Goal: Task Accomplishment & Management: Manage account settings

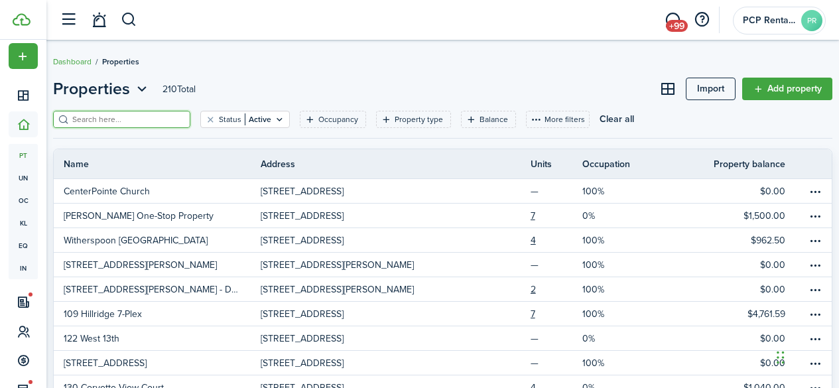
click at [115, 122] on input "search" at bounding box center [127, 119] width 117 height 13
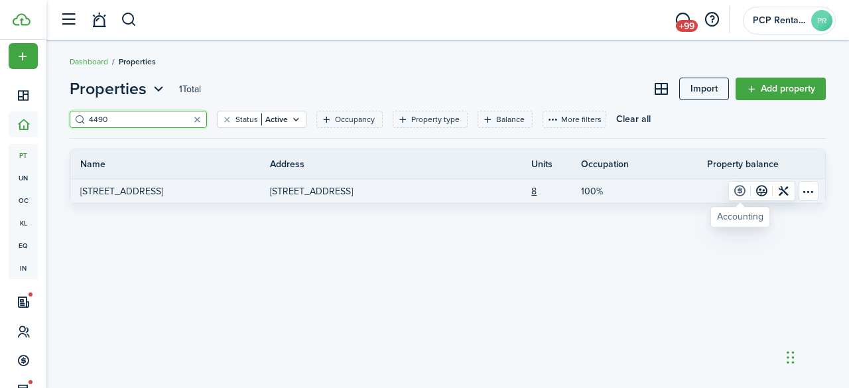
type input "4490"
click at [740, 189] on link at bounding box center [740, 191] width 22 height 19
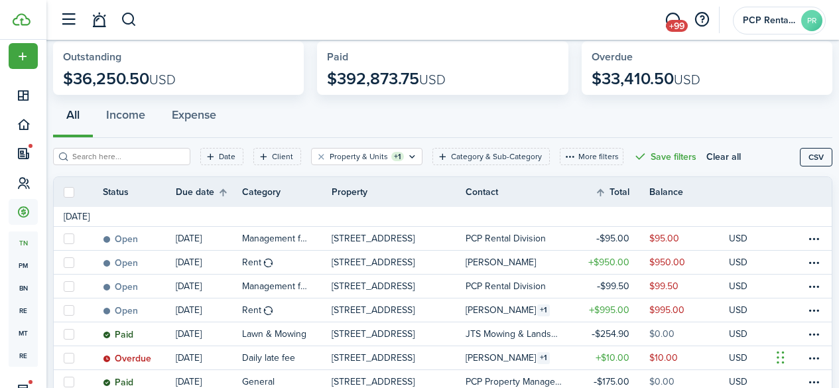
scroll to position [133, 0]
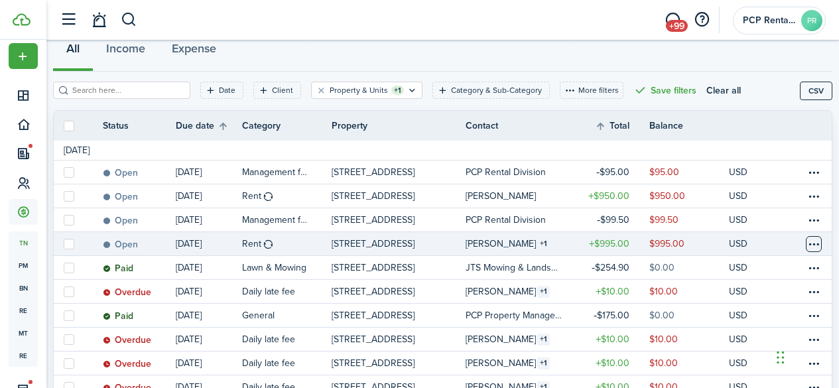
click at [806, 245] on table-menu-btn-icon at bounding box center [814, 244] width 16 height 16
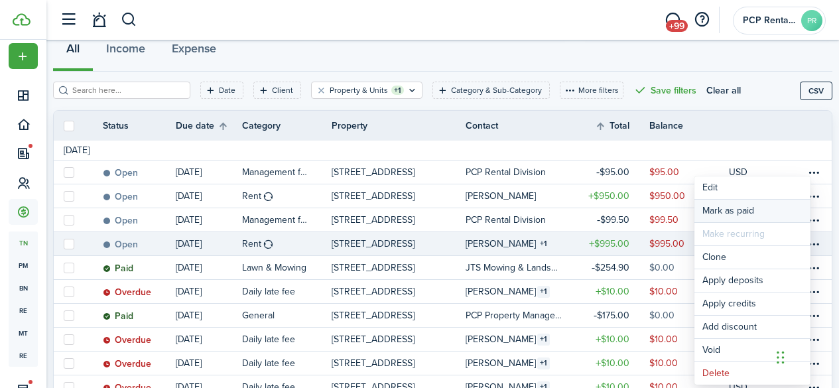
click at [713, 208] on link "Mark as paid" at bounding box center [753, 211] width 116 height 23
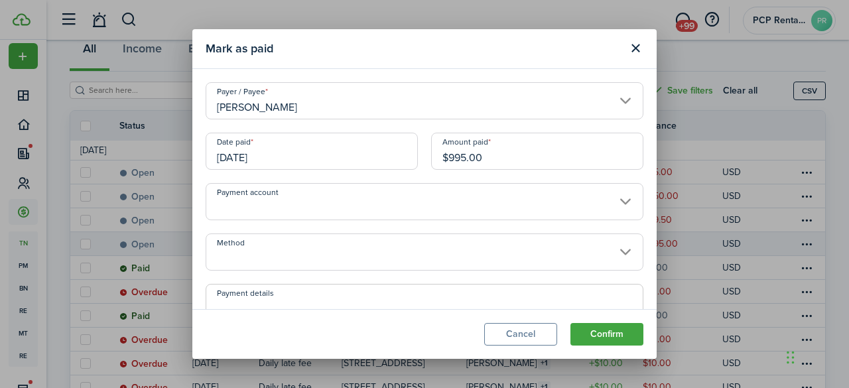
click at [288, 156] on input "[DATE]" at bounding box center [312, 151] width 212 height 37
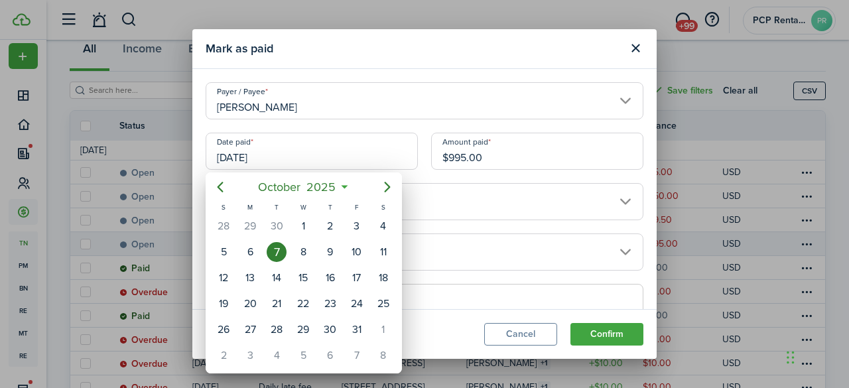
click at [275, 249] on div "7" at bounding box center [277, 252] width 20 height 20
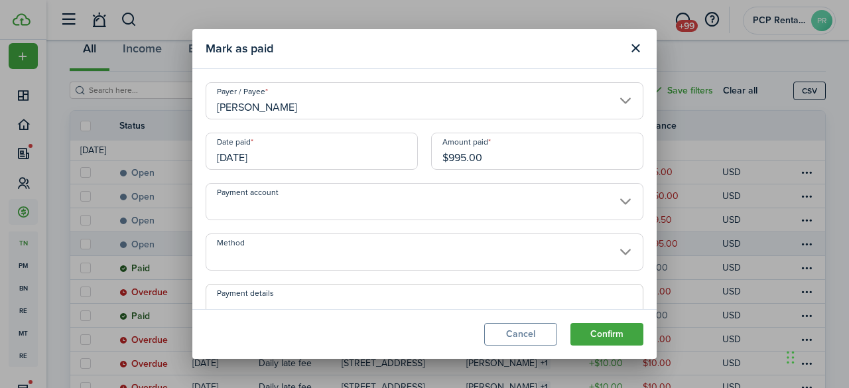
click at [269, 255] on input "Method" at bounding box center [425, 252] width 438 height 37
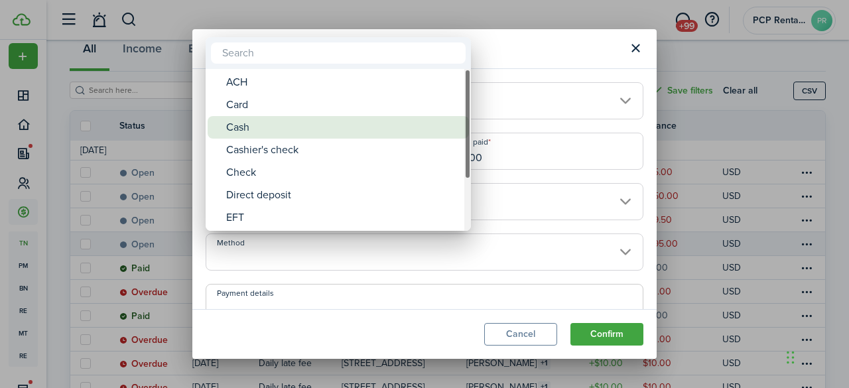
click at [247, 127] on div "Cash" at bounding box center [343, 127] width 235 height 23
type input "Cash"
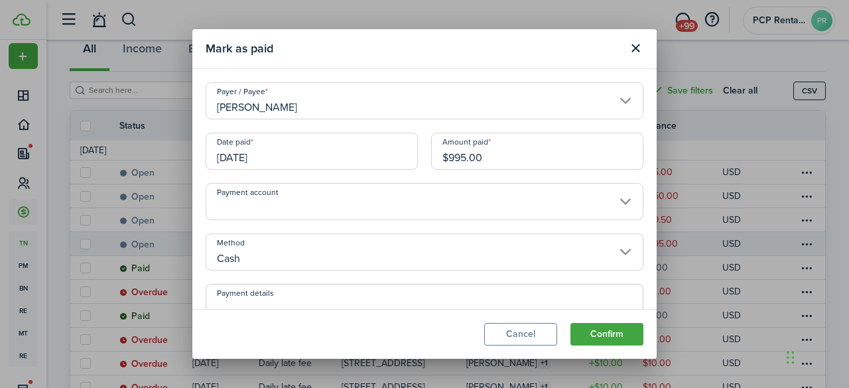
click at [594, 328] on button "Confirm" at bounding box center [607, 334] width 73 height 23
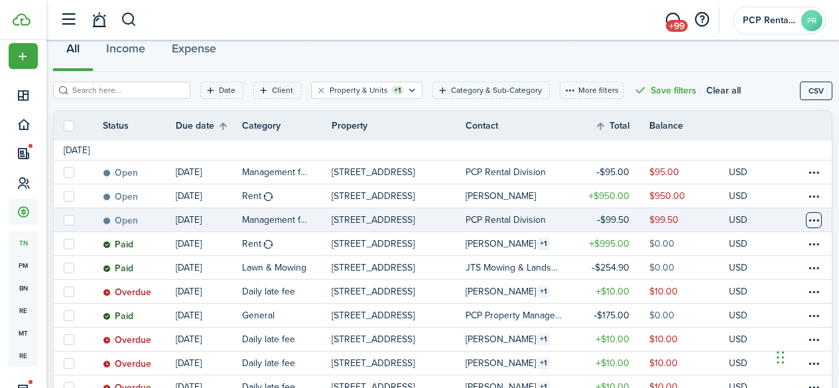
click at [806, 224] on table-menu-btn-icon at bounding box center [814, 220] width 16 height 16
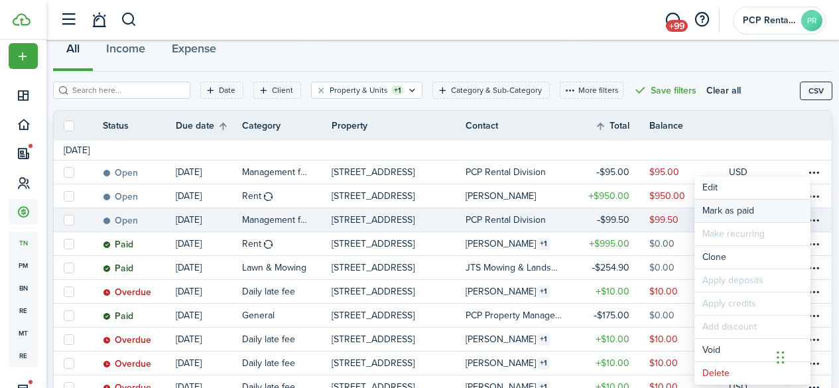
click at [713, 211] on link "Mark as paid" at bounding box center [753, 211] width 116 height 23
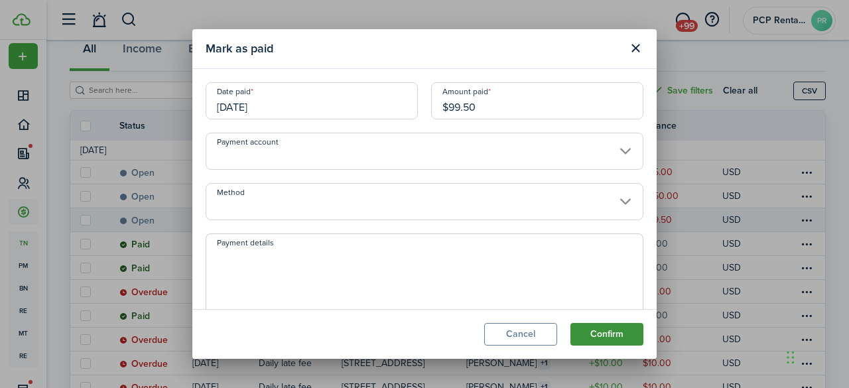
click at [610, 334] on button "Confirm" at bounding box center [607, 334] width 73 height 23
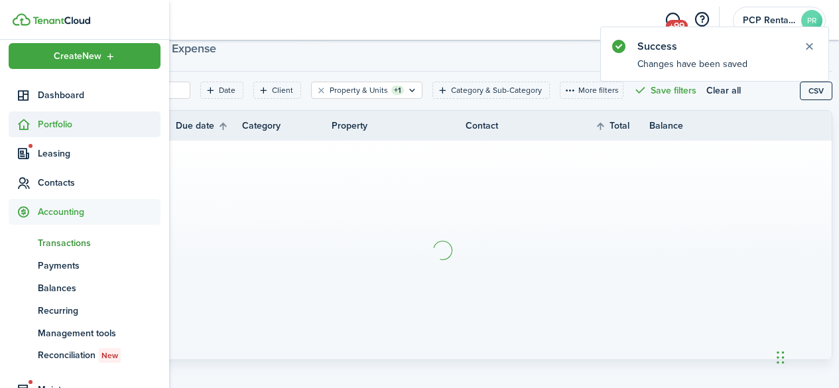
click at [55, 123] on span "Portfolio" at bounding box center [99, 124] width 123 height 14
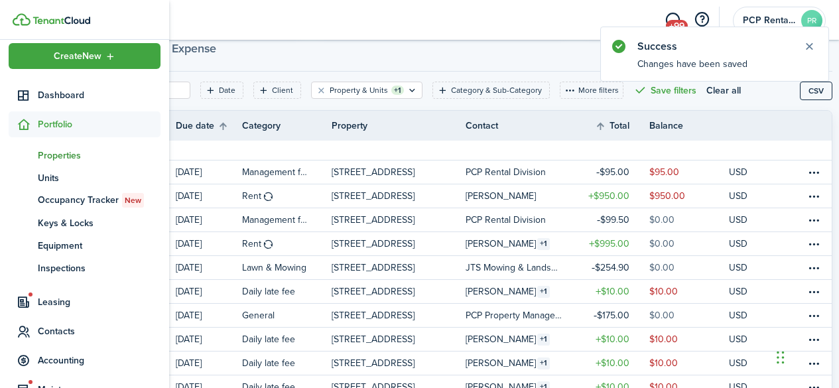
click at [57, 154] on span "Properties" at bounding box center [99, 156] width 123 height 14
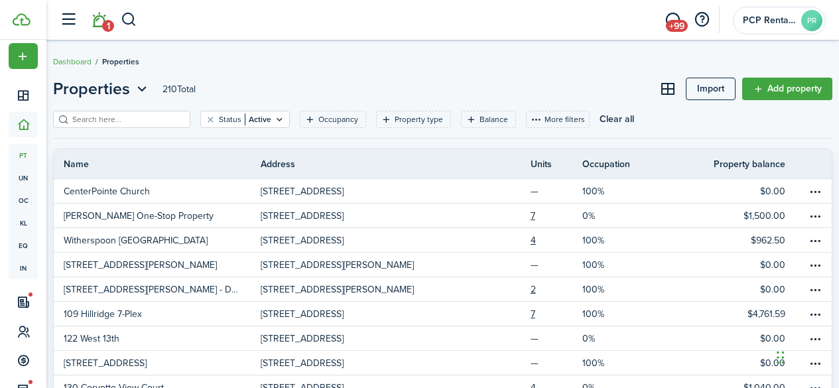
click at [98, 23] on link "1" at bounding box center [98, 20] width 25 height 34
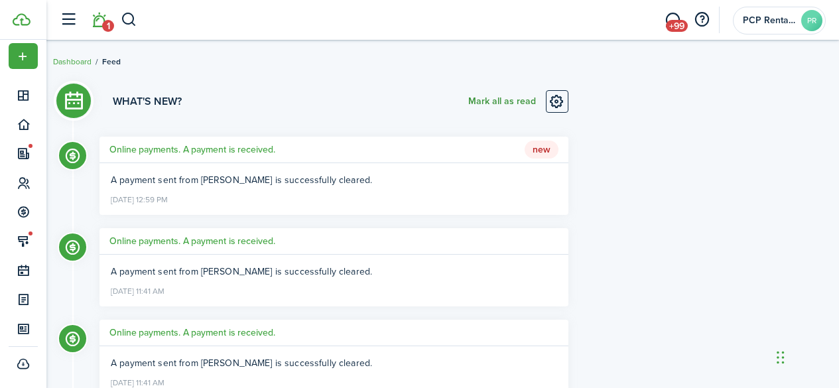
click at [480, 98] on button "Mark all as read" at bounding box center [502, 101] width 68 height 23
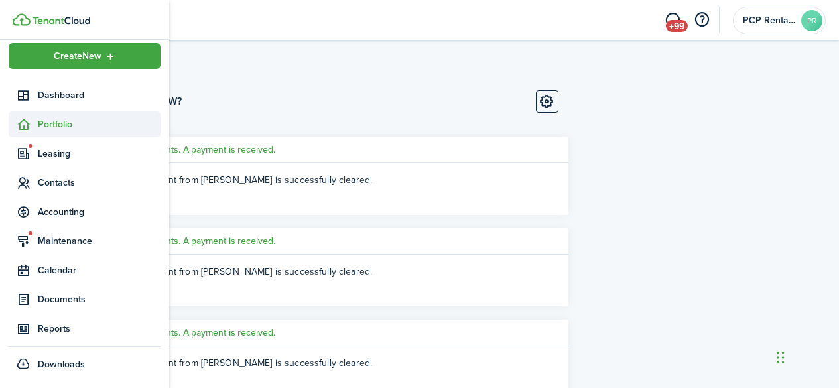
click at [50, 122] on span "Portfolio" at bounding box center [99, 124] width 123 height 14
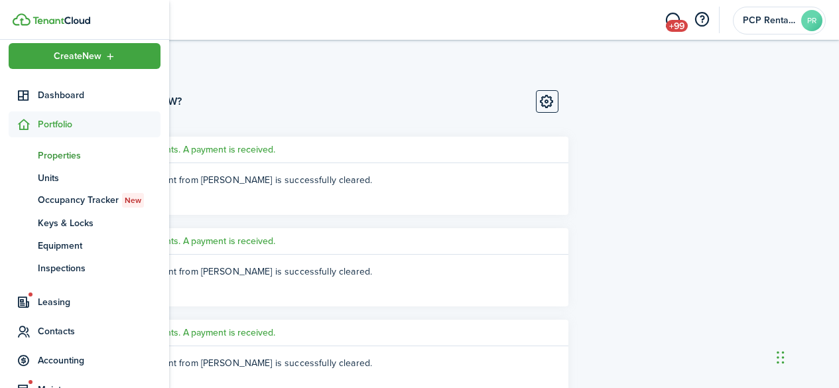
click at [56, 151] on span "Properties" at bounding box center [99, 156] width 123 height 14
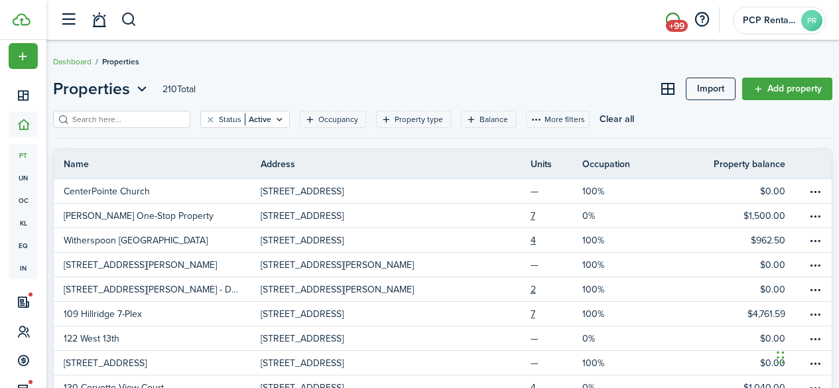
click at [675, 20] on span "+99" at bounding box center [677, 26] width 22 height 12
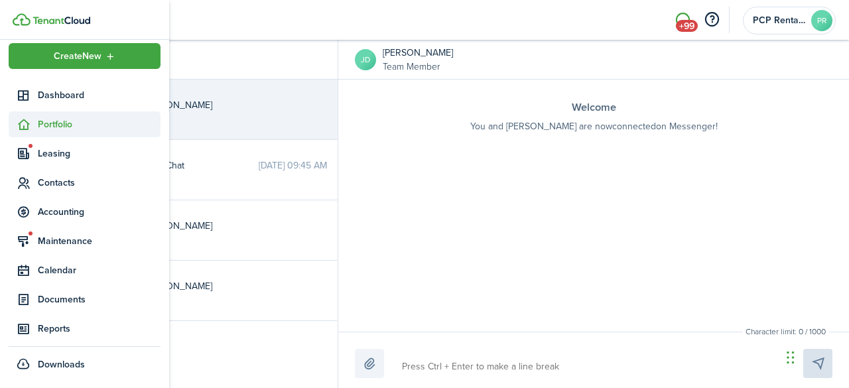
click at [46, 121] on span "Portfolio" at bounding box center [99, 124] width 123 height 14
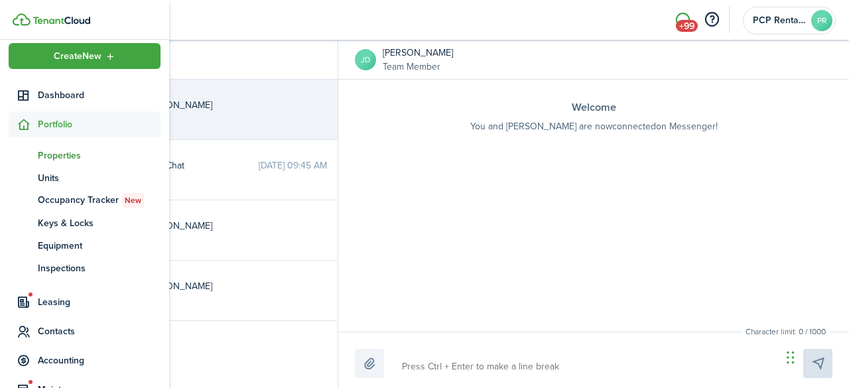
click at [70, 153] on span "Properties" at bounding box center [99, 156] width 123 height 14
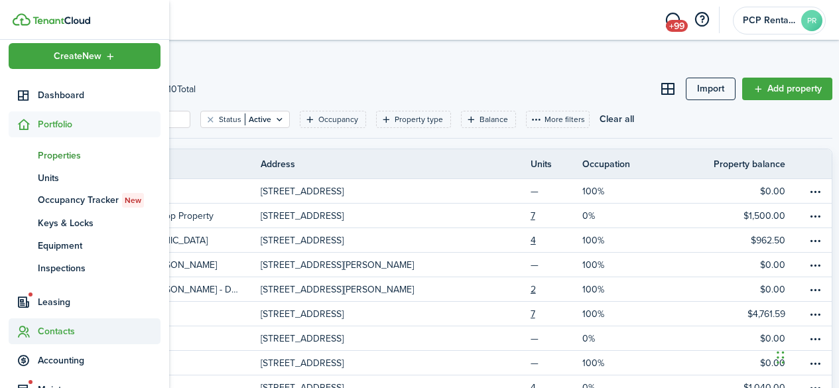
click at [60, 333] on span "Contacts" at bounding box center [99, 331] width 123 height 14
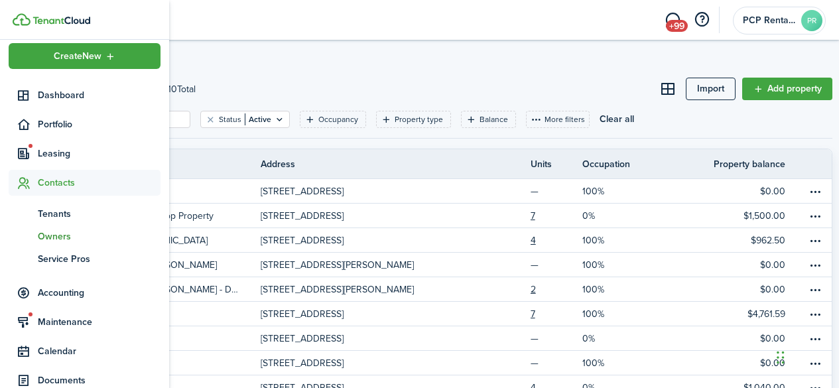
click at [52, 234] on span "Owners" at bounding box center [99, 237] width 123 height 14
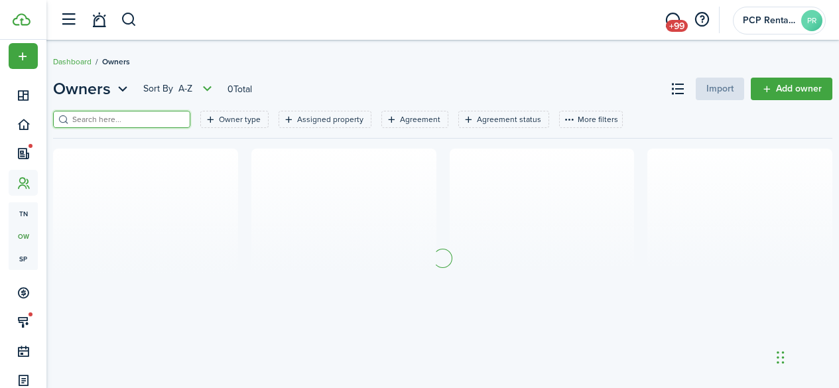
click at [158, 117] on input "search" at bounding box center [127, 119] width 117 height 13
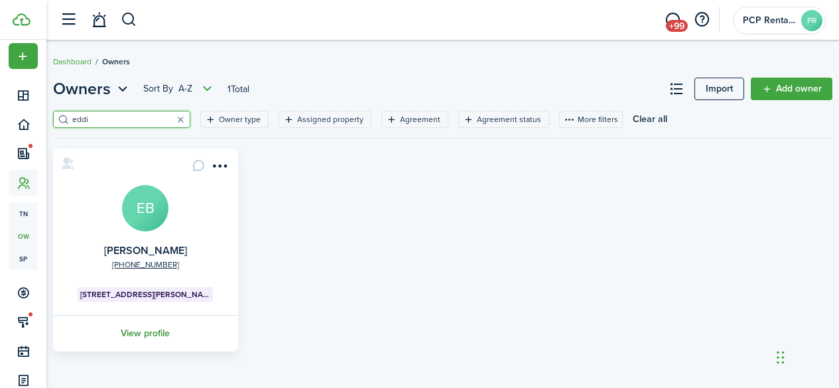
type input "eddi"
click at [141, 330] on link "View profile" at bounding box center [145, 333] width 189 height 36
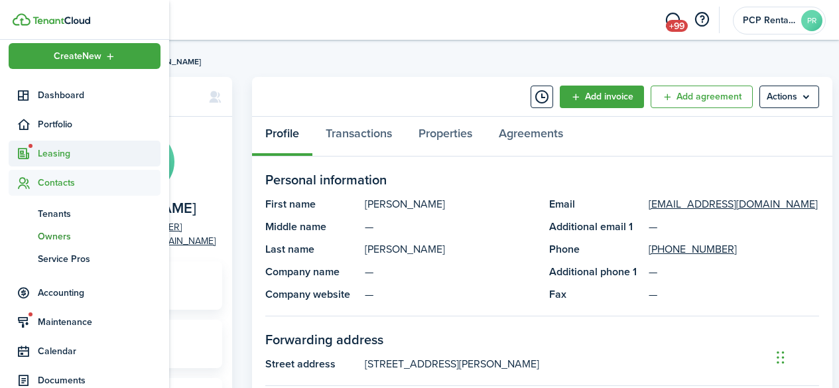
click at [46, 155] on span "Leasing" at bounding box center [99, 154] width 123 height 14
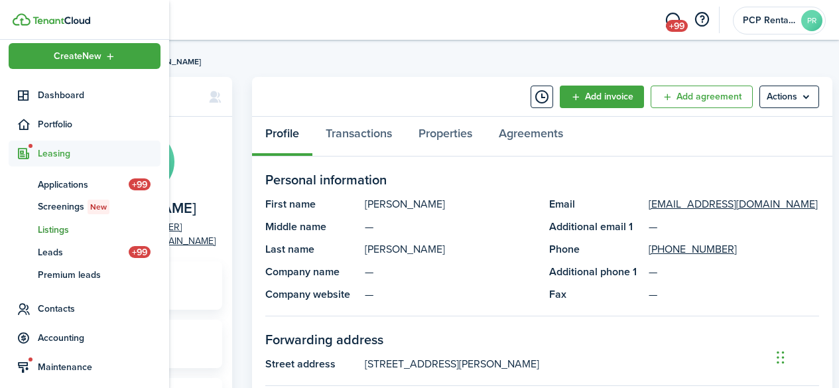
click at [47, 228] on span "Listings" at bounding box center [99, 230] width 123 height 14
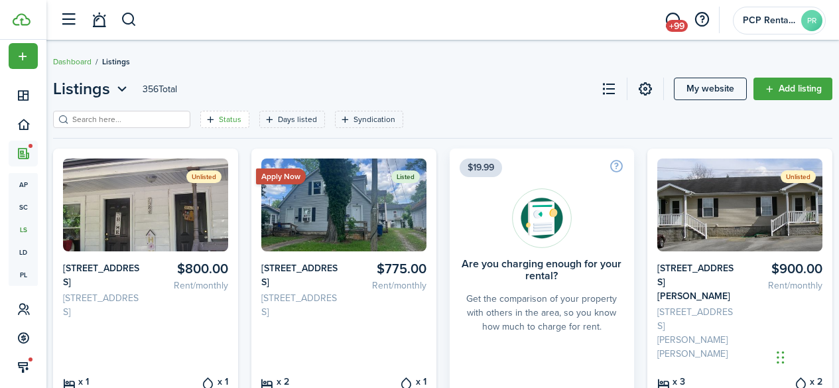
click at [220, 115] on filter-tag-label "Status" at bounding box center [230, 119] width 23 height 12
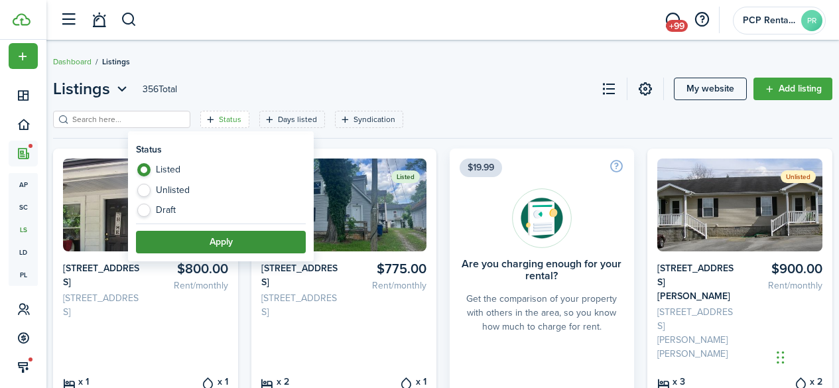
click at [216, 244] on button "Apply" at bounding box center [221, 242] width 170 height 23
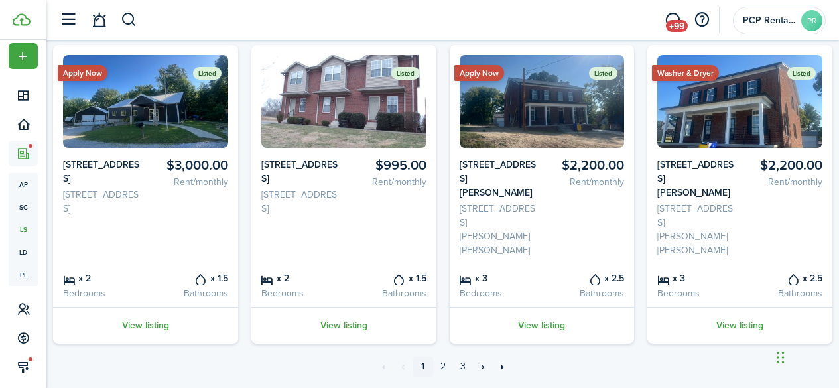
scroll to position [723, 0]
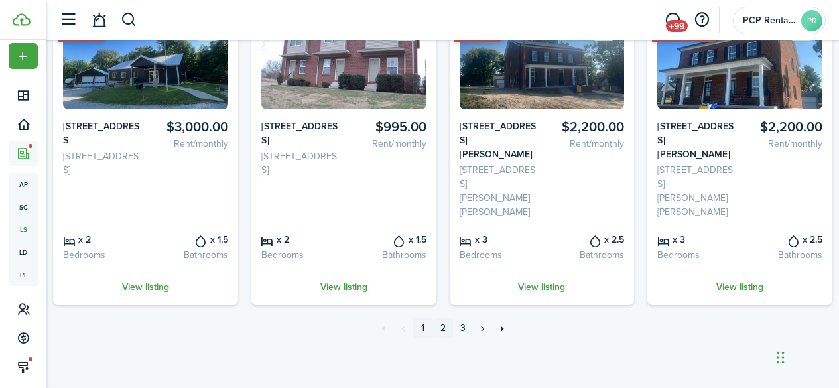
click at [443, 328] on link "2" at bounding box center [443, 328] width 20 height 20
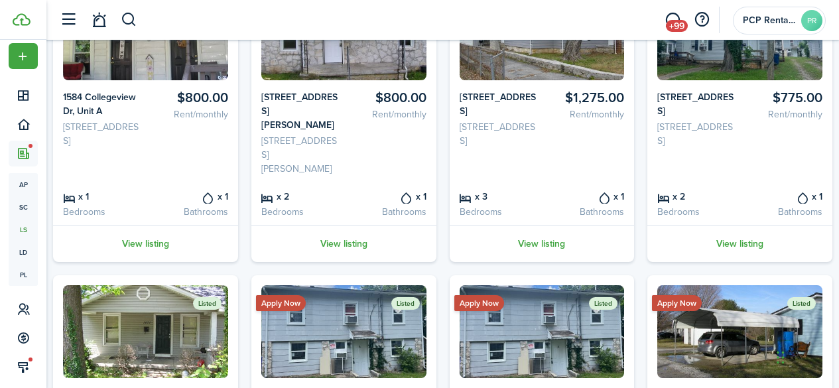
scroll to position [531, 0]
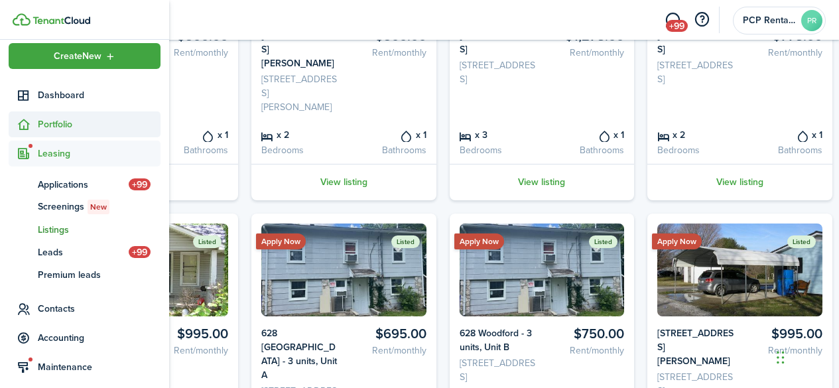
click at [47, 128] on span "Portfolio" at bounding box center [99, 124] width 123 height 14
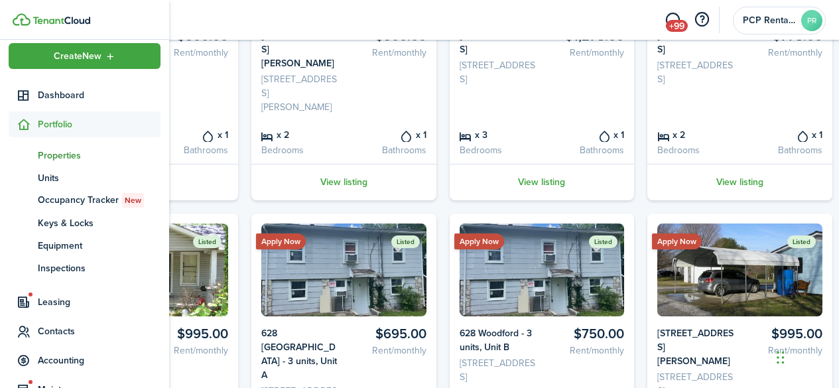
click at [58, 155] on span "Properties" at bounding box center [99, 156] width 123 height 14
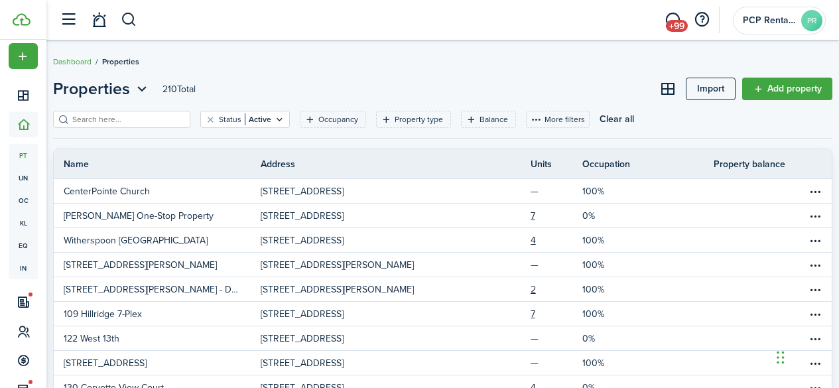
click at [163, 113] on input "search" at bounding box center [127, 119] width 117 height 13
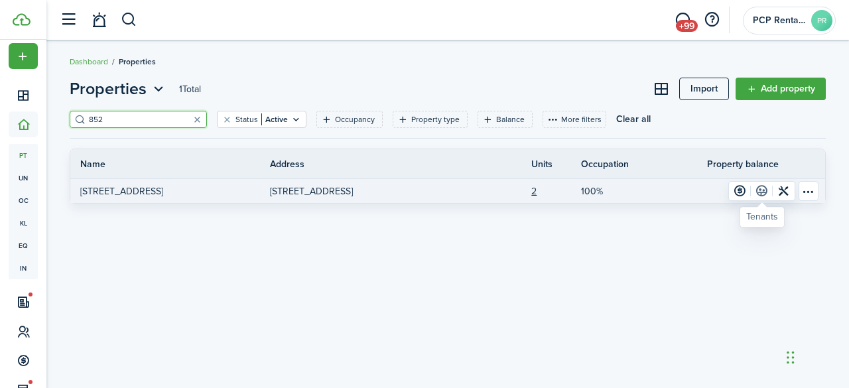
type input "852"
click at [761, 188] on link at bounding box center [762, 191] width 22 height 19
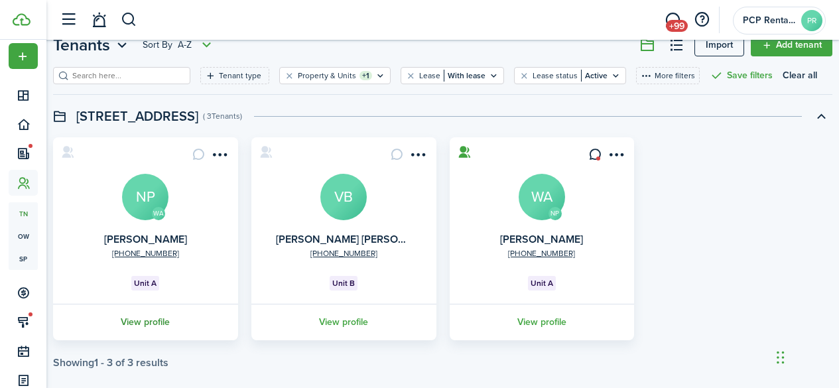
scroll to position [48, 0]
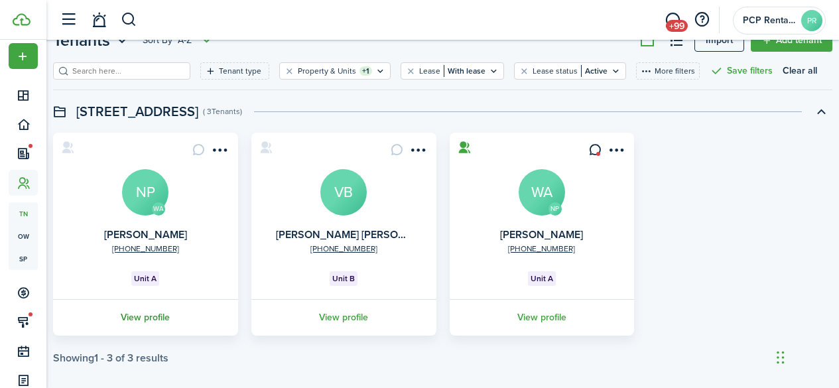
click at [149, 317] on link "View profile" at bounding box center [145, 317] width 189 height 36
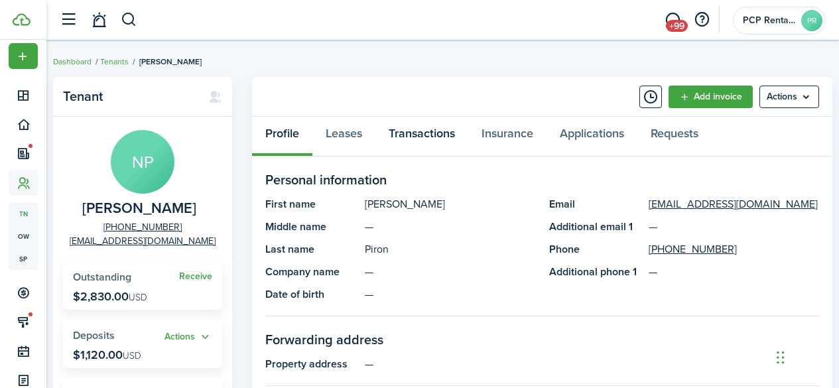
click at [407, 135] on link "Transactions" at bounding box center [422, 137] width 93 height 40
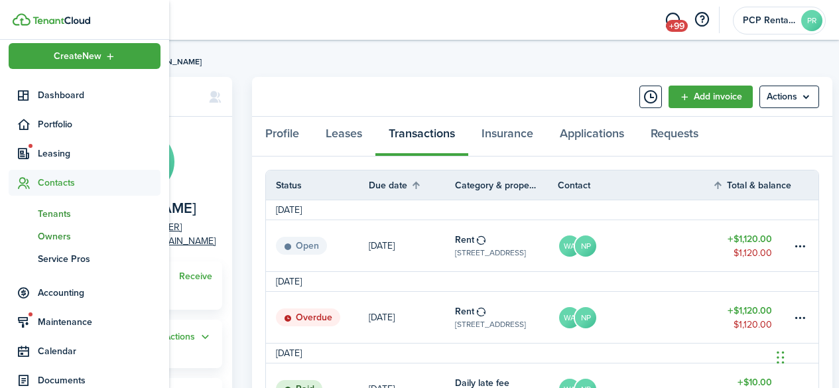
click at [50, 238] on span "Owners" at bounding box center [99, 237] width 123 height 14
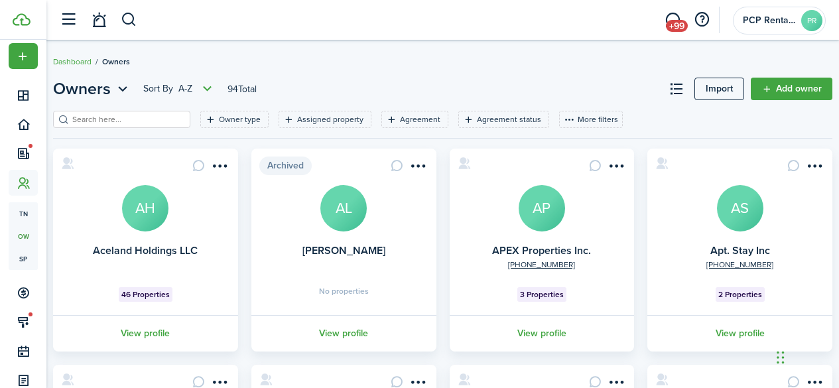
click at [161, 120] on input "search" at bounding box center [127, 119] width 117 height 13
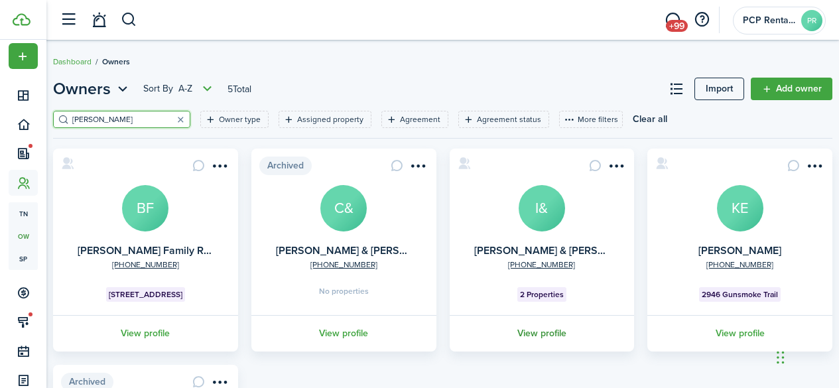
type input "[PERSON_NAME]"
click at [537, 333] on link "View profile" at bounding box center [542, 333] width 189 height 36
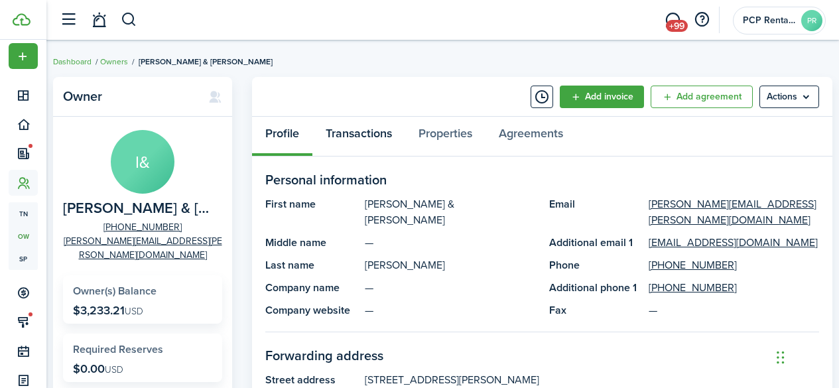
click at [356, 128] on link "Transactions" at bounding box center [358, 137] width 93 height 40
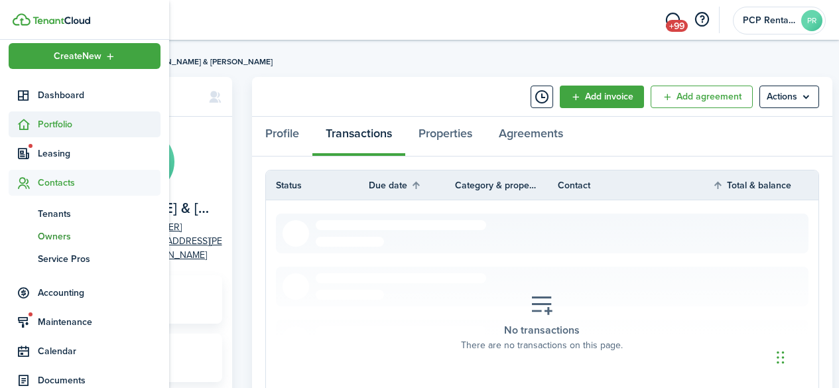
click at [56, 123] on span "Portfolio" at bounding box center [99, 124] width 123 height 14
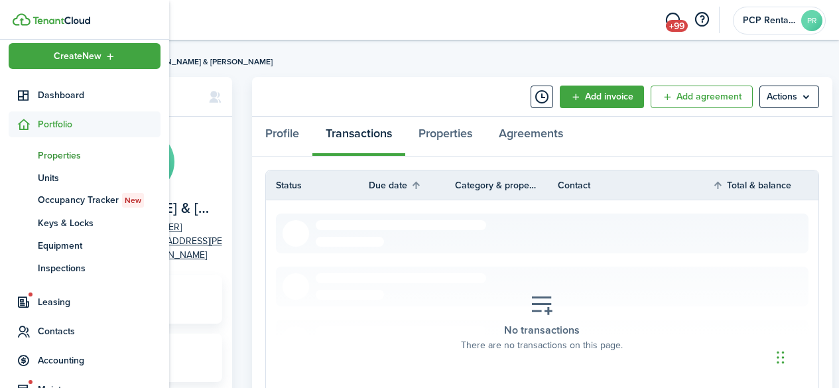
click at [54, 154] on span "Properties" at bounding box center [99, 156] width 123 height 14
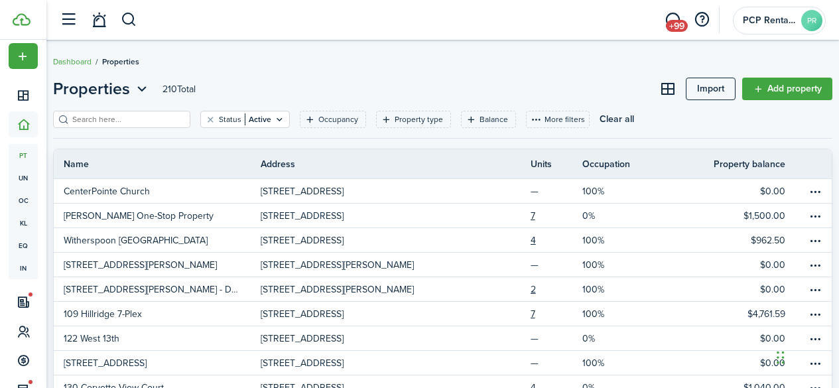
click at [137, 117] on input "search" at bounding box center [127, 119] width 117 height 13
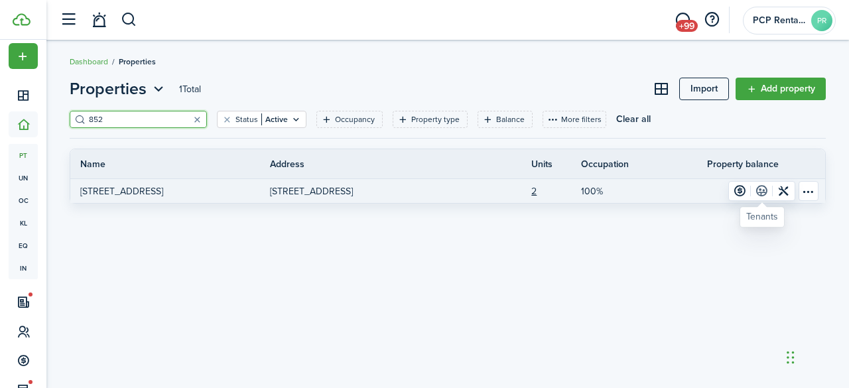
type input "852"
click at [762, 187] on link at bounding box center [762, 191] width 22 height 19
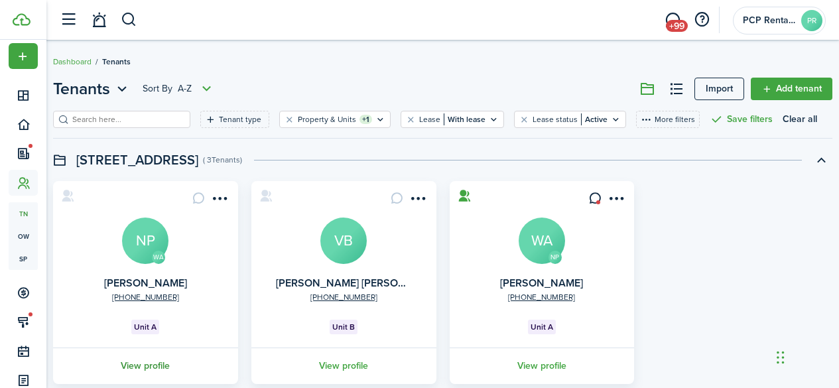
click at [160, 370] on link "View profile" at bounding box center [145, 366] width 189 height 36
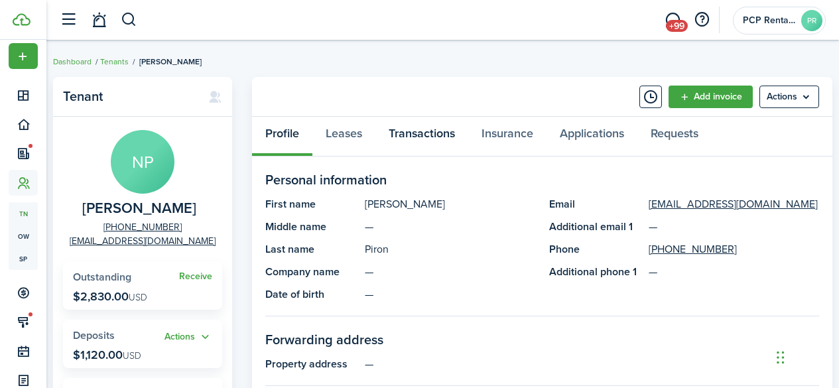
click at [407, 136] on link "Transactions" at bounding box center [422, 137] width 93 height 40
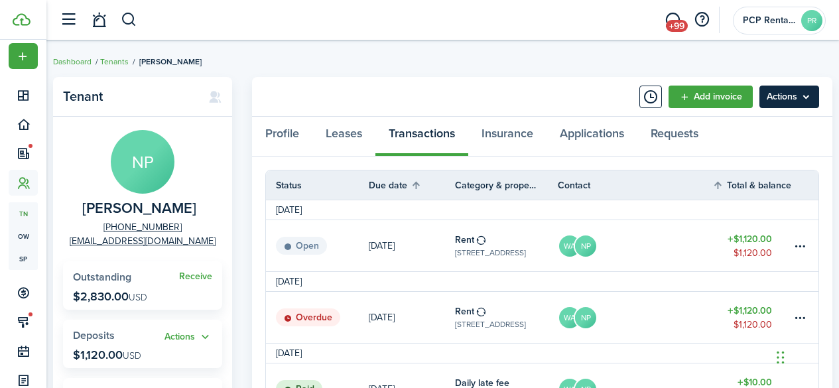
click at [780, 90] on menu-btn "Actions" at bounding box center [790, 97] width 60 height 23
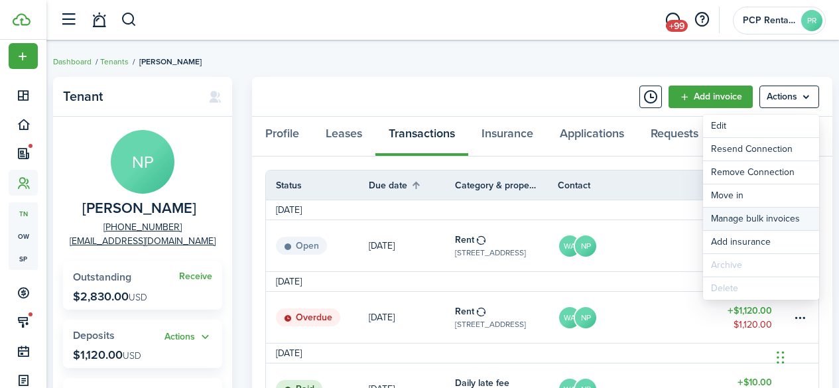
click at [736, 220] on link "Manage bulk invoices" at bounding box center [761, 219] width 116 height 23
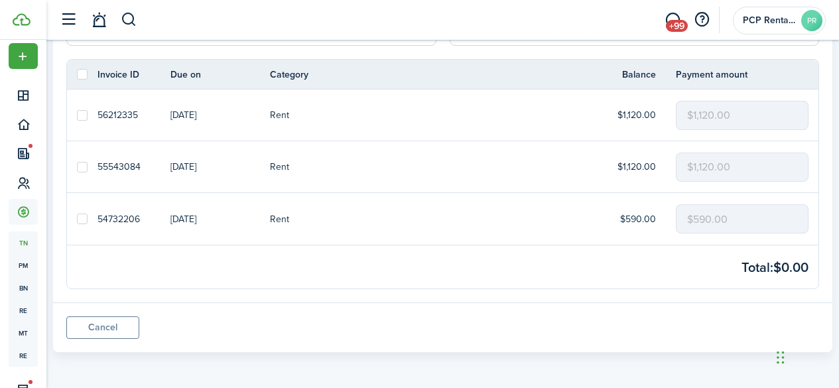
scroll to position [162, 0]
click at [81, 219] on label at bounding box center [82, 218] width 11 height 11
click at [77, 219] on input "checkbox" at bounding box center [76, 218] width 1 height 1
checkbox input "true"
click at [706, 216] on input "$590.00" at bounding box center [742, 218] width 133 height 29
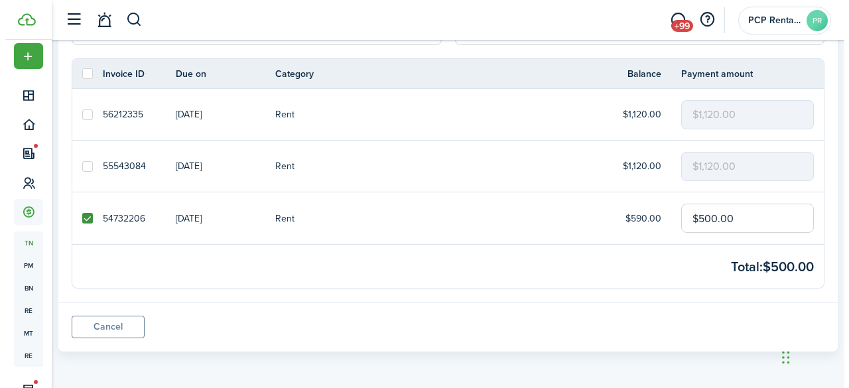
scroll to position [0, 0]
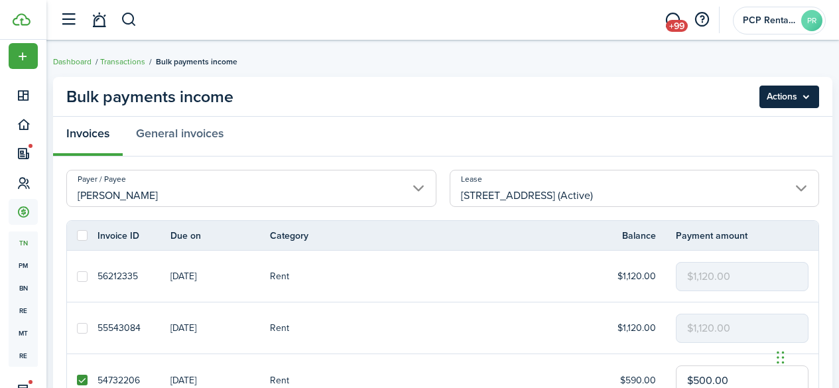
type input "$500.00"
click at [781, 94] on menu-btn "Actions" at bounding box center [790, 97] width 60 height 23
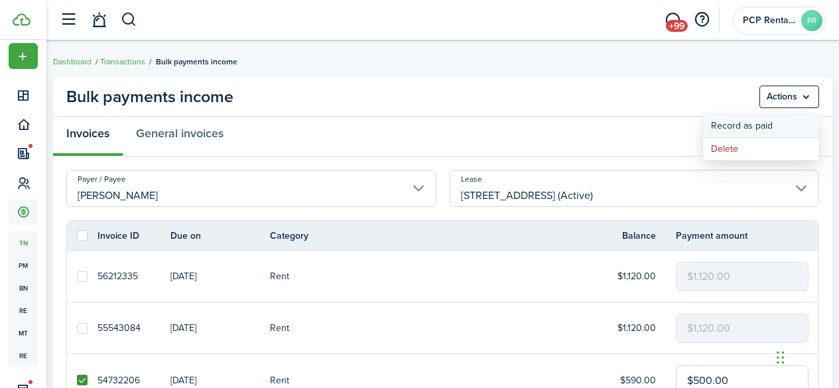
click at [732, 121] on button "Record as paid" at bounding box center [761, 126] width 116 height 23
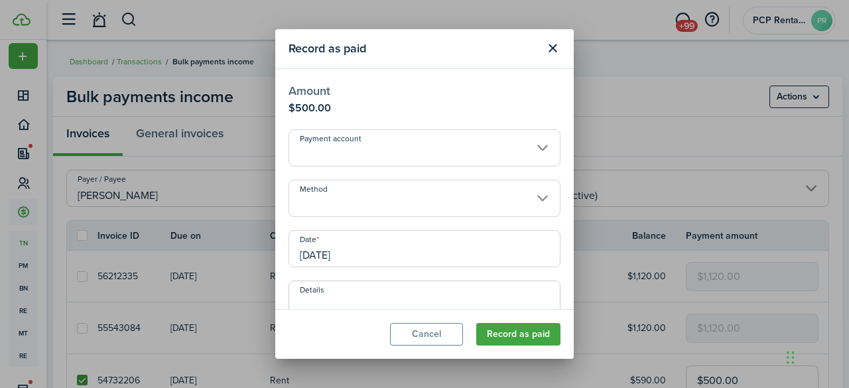
click at [318, 197] on input "Method" at bounding box center [425, 198] width 272 height 37
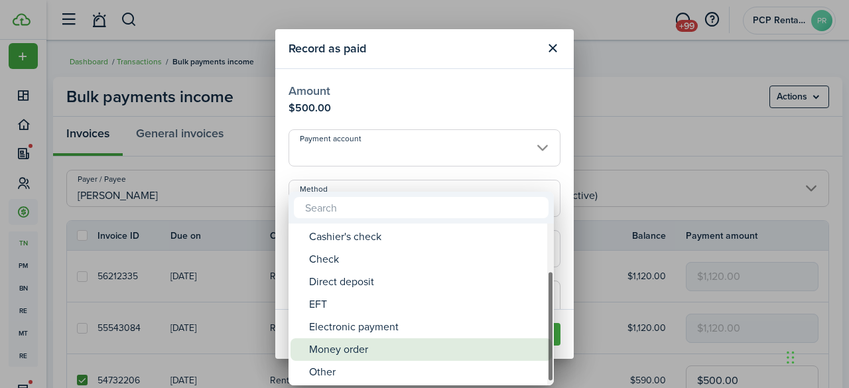
click at [334, 350] on div "Money order" at bounding box center [426, 349] width 235 height 23
type input "Money order"
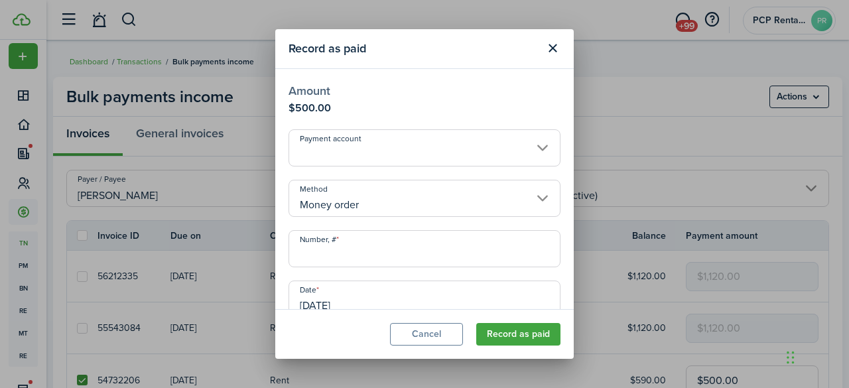
click at [346, 253] on input "Number, #" at bounding box center [425, 248] width 272 height 37
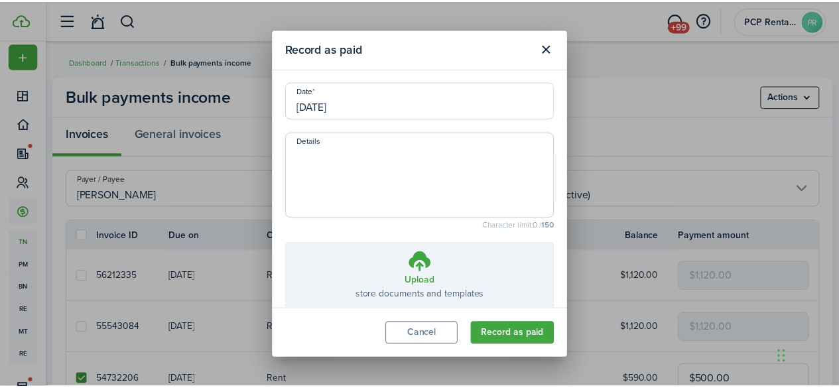
scroll to position [268, 0]
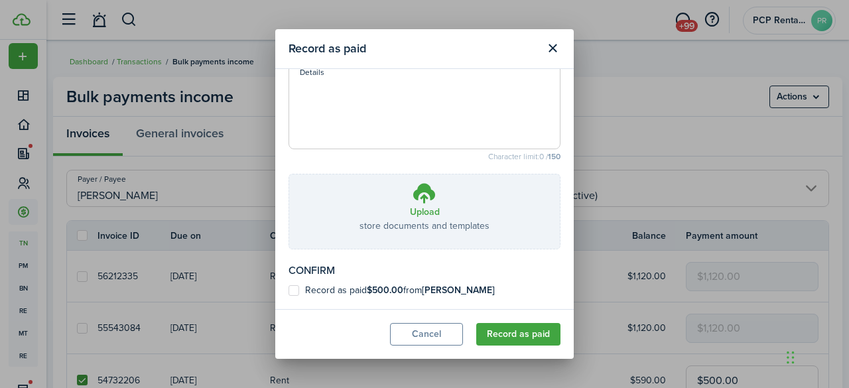
type input "19-732659699"
click at [292, 293] on label "Record as paid $500.00 from [PERSON_NAME]" at bounding box center [392, 290] width 206 height 11
checkbox input "true"
click at [506, 331] on button "Record as paid" at bounding box center [518, 334] width 84 height 23
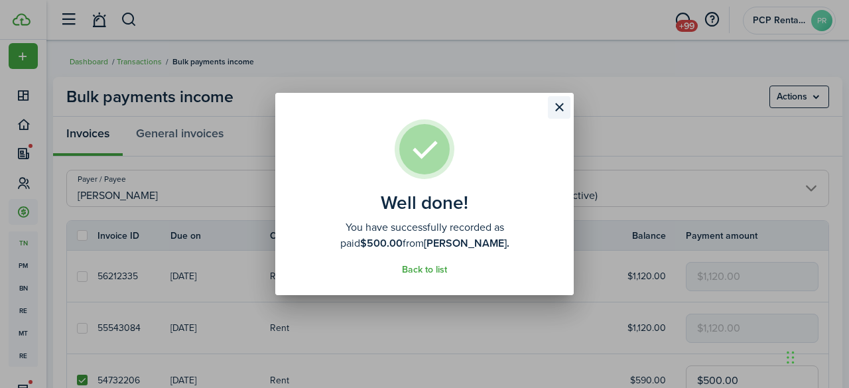
click at [567, 108] on button "Close modal" at bounding box center [559, 107] width 23 height 23
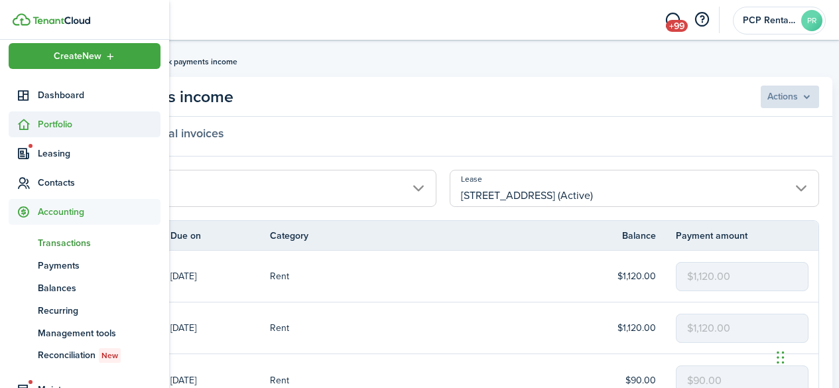
click at [48, 119] on span "Portfolio" at bounding box center [99, 124] width 123 height 14
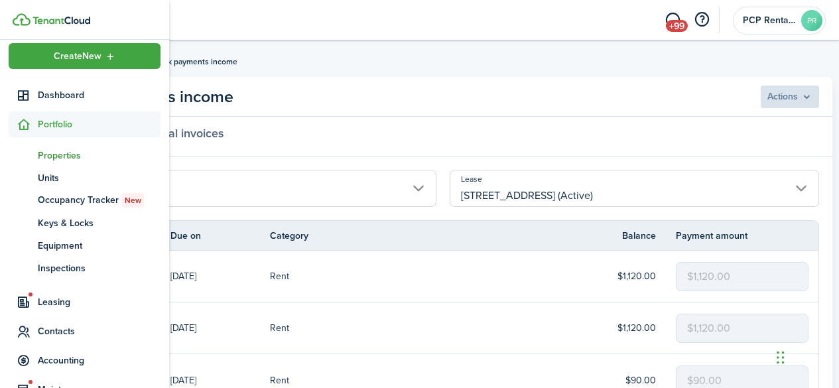
click at [54, 156] on span "Properties" at bounding box center [99, 156] width 123 height 14
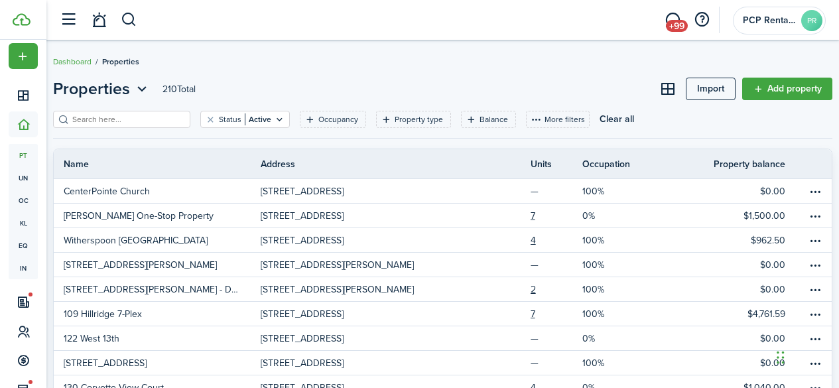
click at [139, 117] on input "search" at bounding box center [127, 119] width 117 height 13
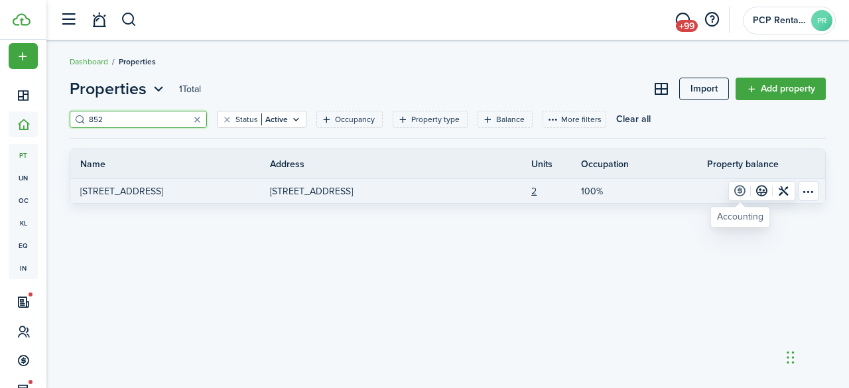
type input "852"
click at [739, 192] on link at bounding box center [740, 191] width 22 height 19
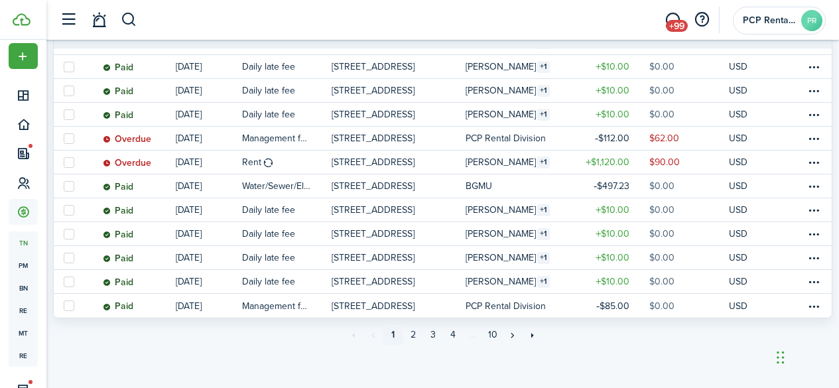
scroll to position [1210, 0]
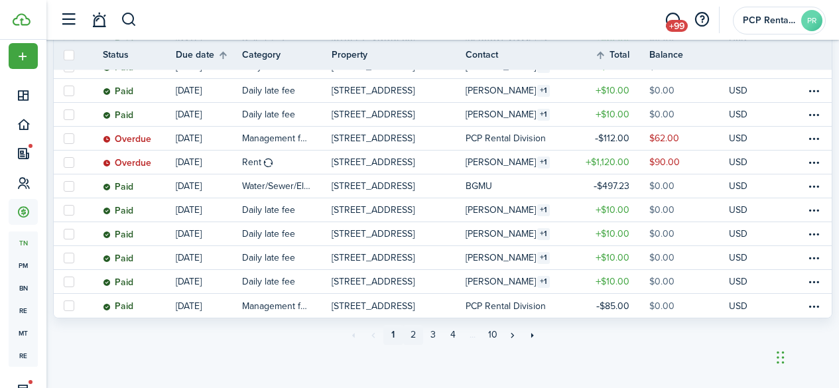
click at [417, 332] on link "2" at bounding box center [413, 335] width 20 height 20
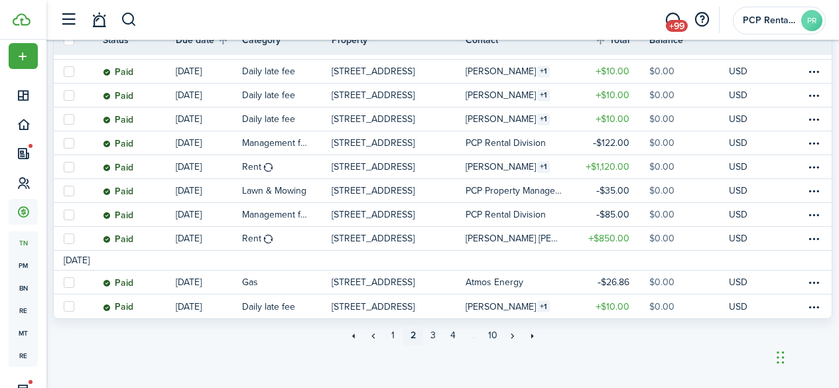
scroll to position [1229, 0]
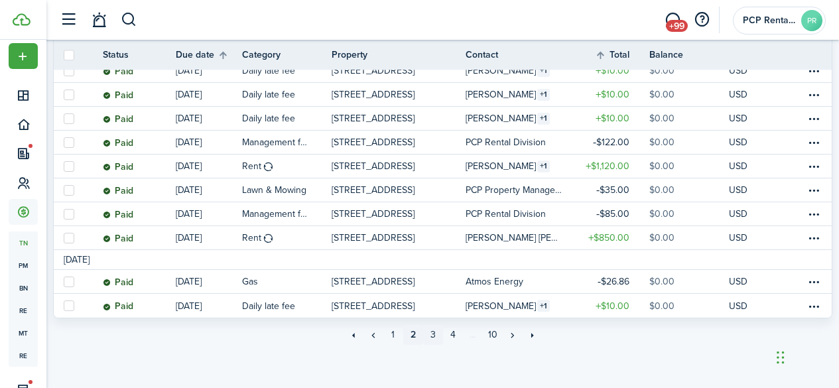
click at [433, 332] on link "3" at bounding box center [433, 335] width 20 height 20
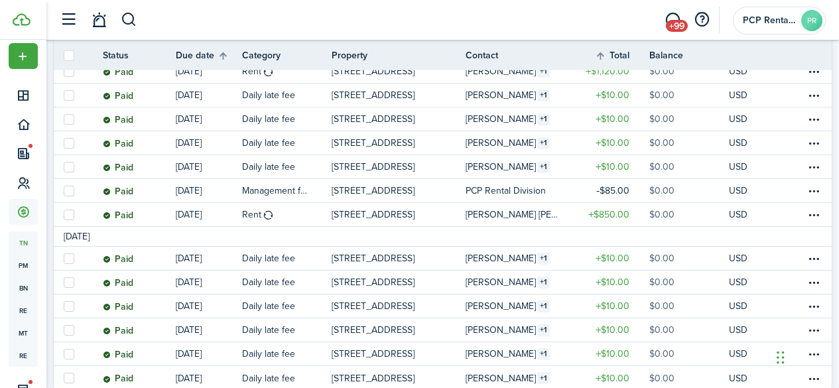
scroll to position [1210, 0]
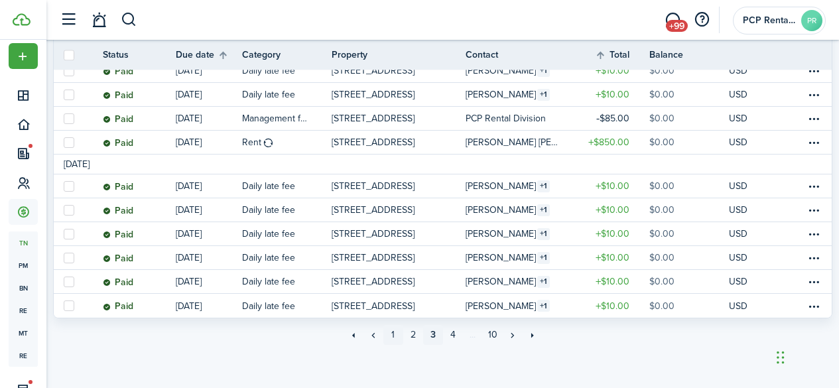
click at [393, 337] on link "1" at bounding box center [393, 335] width 20 height 20
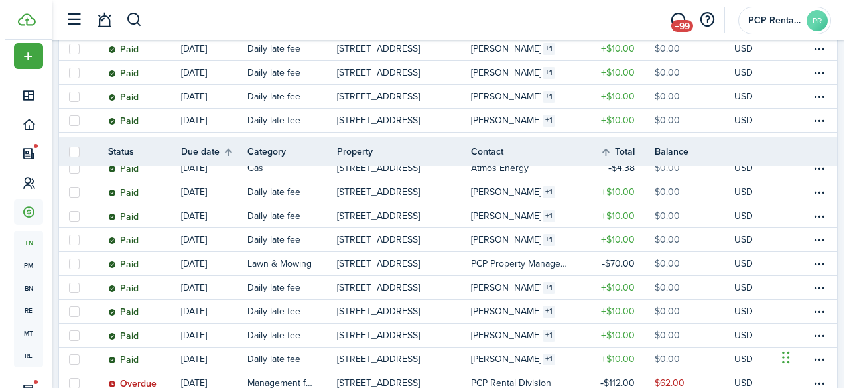
scroll to position [1062, 0]
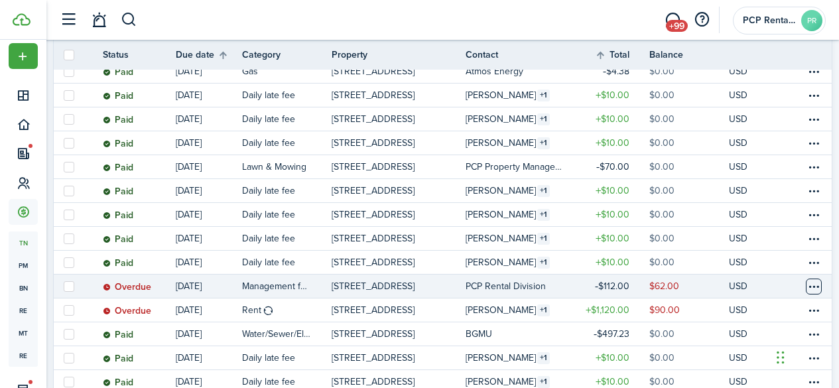
click at [806, 282] on table-menu-btn-icon at bounding box center [814, 287] width 16 height 16
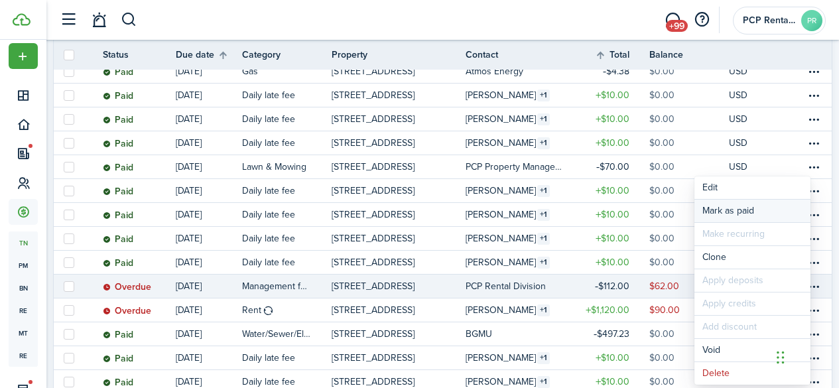
click at [732, 210] on link "Mark as paid" at bounding box center [753, 211] width 116 height 23
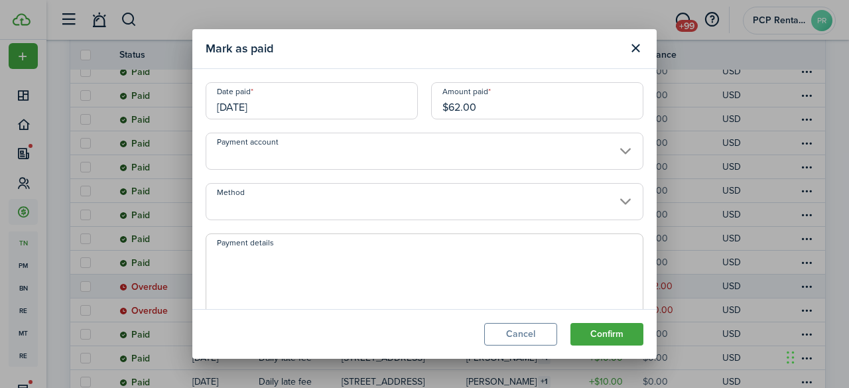
drag, startPoint x: 474, startPoint y: 102, endPoint x: 366, endPoint y: 109, distance: 108.3
click at [366, 109] on div "Date paid [DATE] Amount paid $62.00" at bounding box center [424, 107] width 451 height 50
click at [279, 107] on input "[DATE]" at bounding box center [312, 100] width 212 height 37
type input "$50.00"
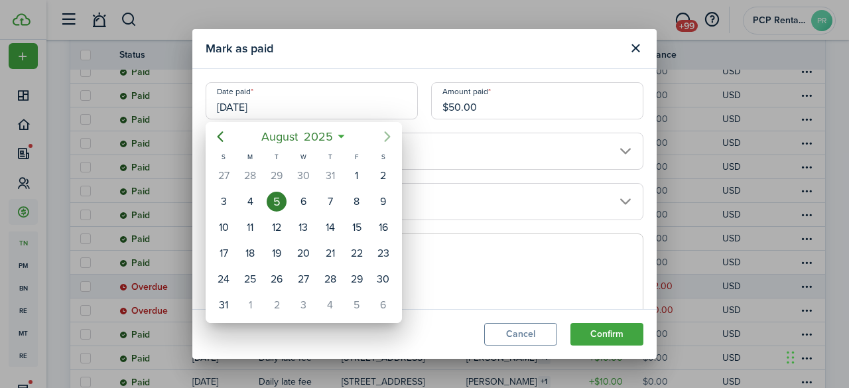
click at [383, 135] on icon "Next page" at bounding box center [388, 137] width 16 height 16
click at [272, 205] on div "7" at bounding box center [277, 202] width 20 height 20
type input "[DATE]"
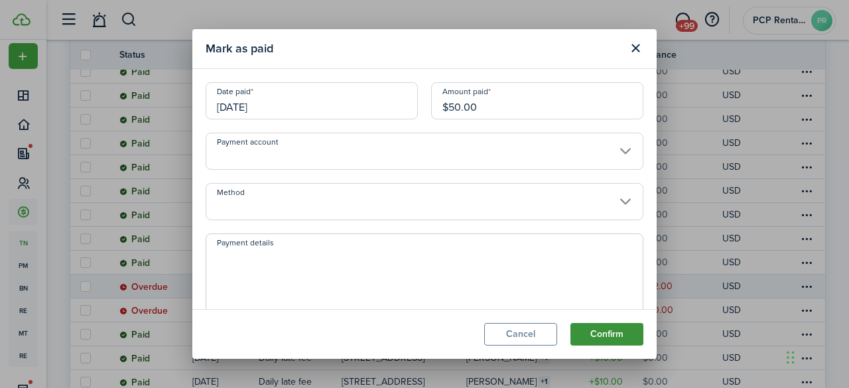
click at [600, 328] on button "Confirm" at bounding box center [607, 334] width 73 height 23
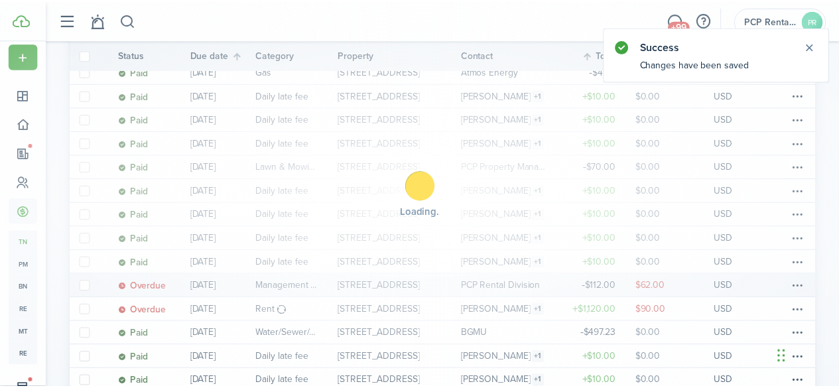
scroll to position [148, 0]
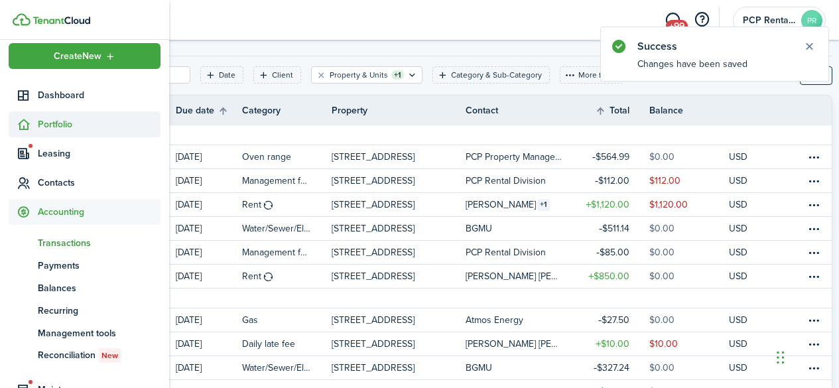
click at [51, 121] on span "Portfolio" at bounding box center [99, 124] width 123 height 14
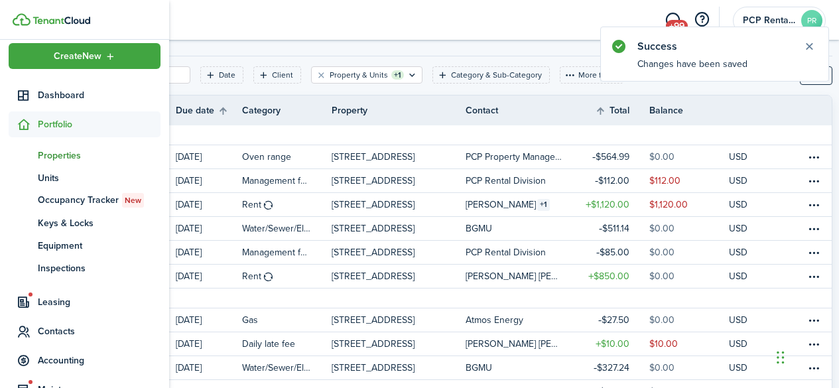
click at [52, 155] on span "Properties" at bounding box center [99, 156] width 123 height 14
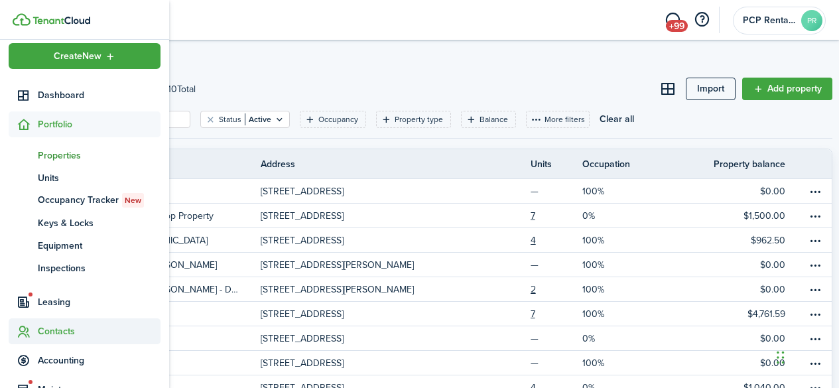
click at [53, 332] on span "Contacts" at bounding box center [99, 331] width 123 height 14
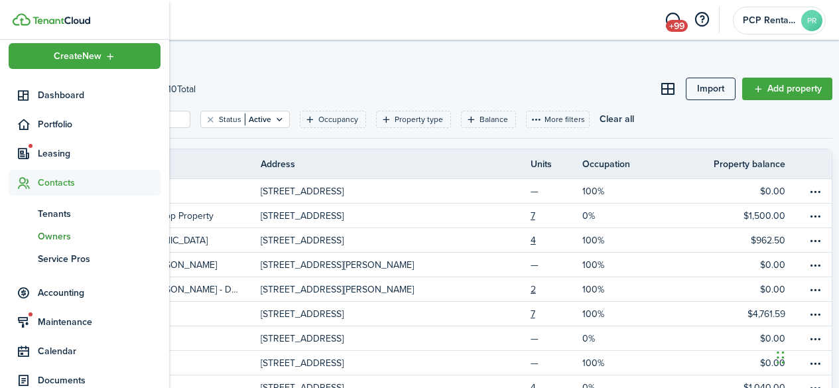
click at [52, 236] on span "Owners" at bounding box center [99, 237] width 123 height 14
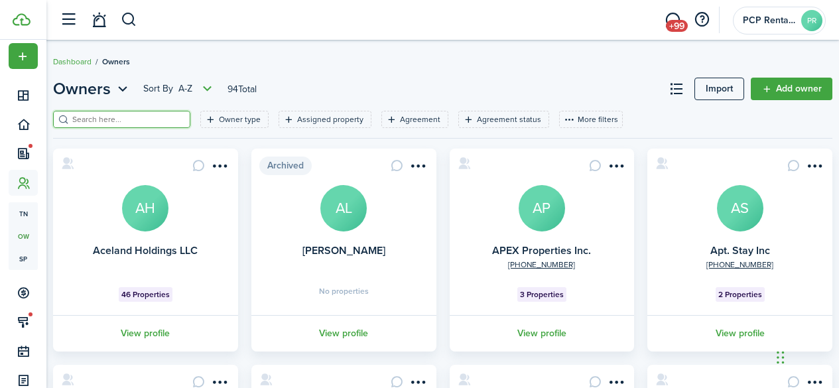
click at [173, 122] on input "search" at bounding box center [127, 119] width 117 height 13
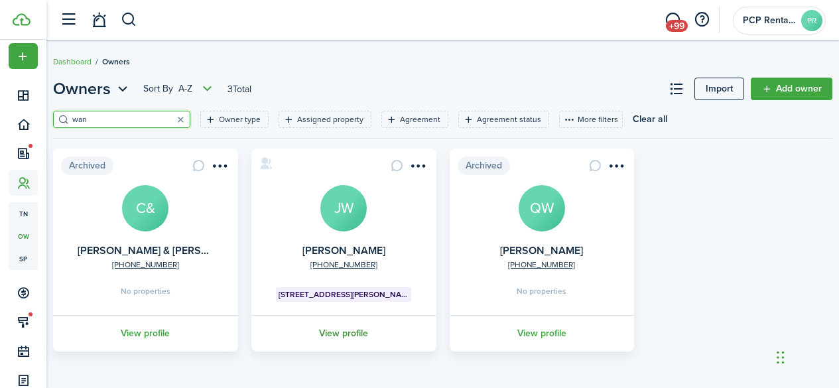
type input "wan"
click at [342, 332] on link "View profile" at bounding box center [343, 333] width 189 height 36
click at [533, 334] on link "View profile" at bounding box center [542, 333] width 189 height 36
click at [359, 334] on link "View profile" at bounding box center [343, 333] width 189 height 36
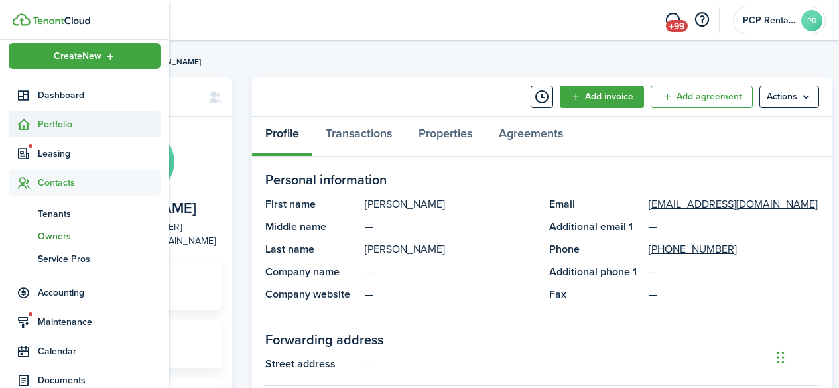
click at [52, 126] on span "Portfolio" at bounding box center [99, 124] width 123 height 14
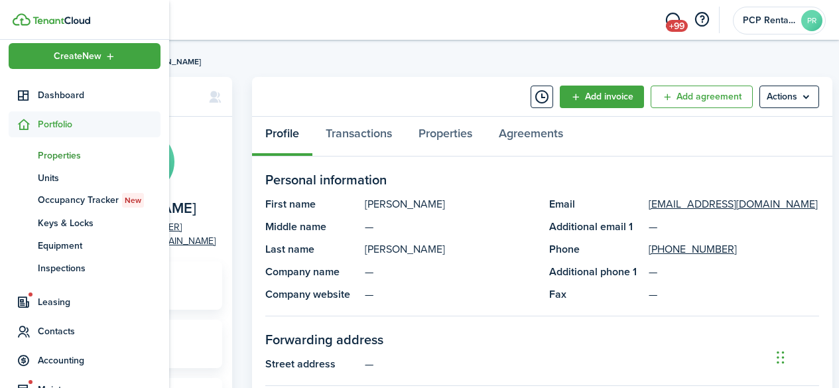
click at [54, 154] on span "Properties" at bounding box center [99, 156] width 123 height 14
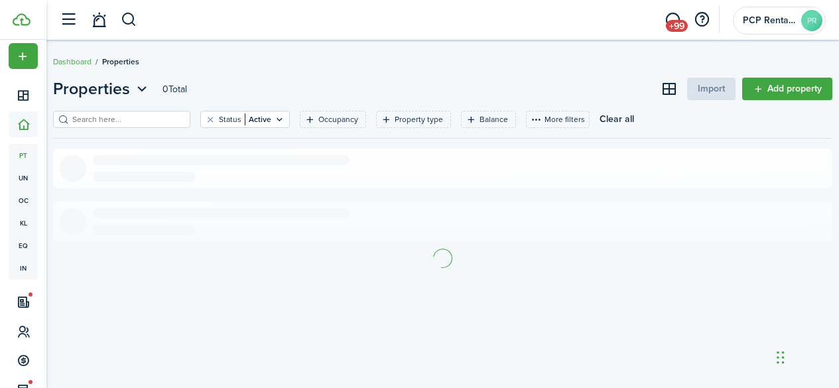
click at [169, 119] on input "search" at bounding box center [127, 119] width 117 height 13
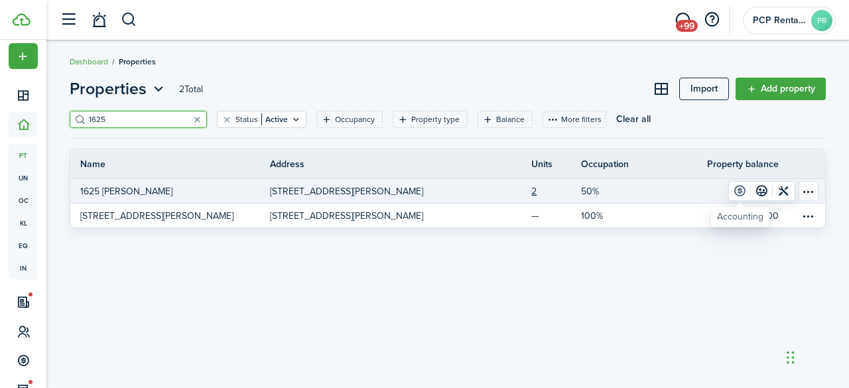
type input "1625"
click at [746, 189] on link at bounding box center [740, 191] width 22 height 19
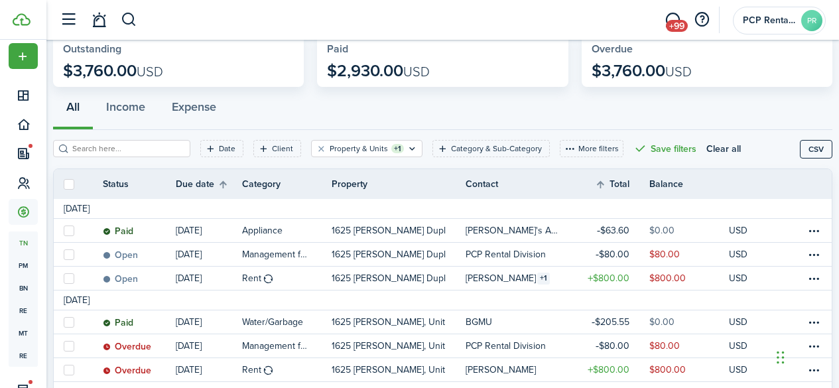
scroll to position [133, 0]
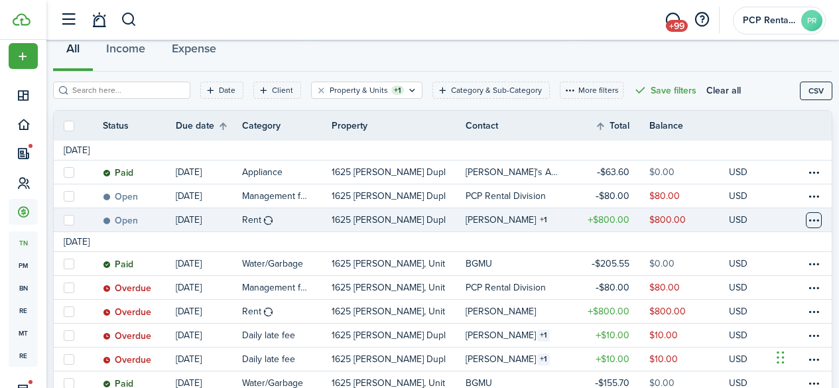
click at [806, 222] on table-menu-btn-icon at bounding box center [814, 220] width 16 height 16
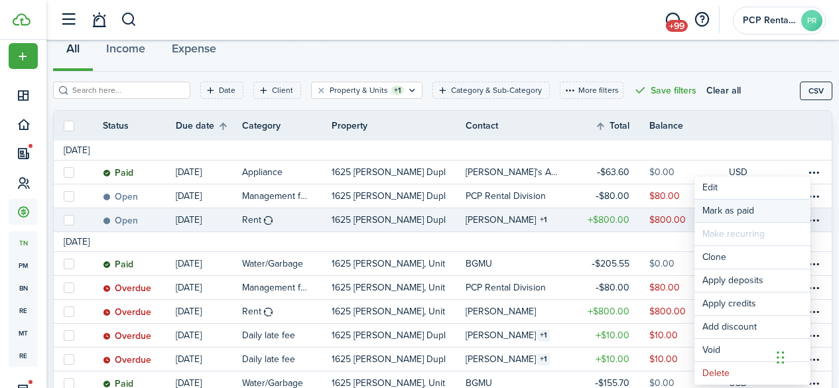
click at [735, 207] on link "Mark as paid" at bounding box center [753, 211] width 116 height 23
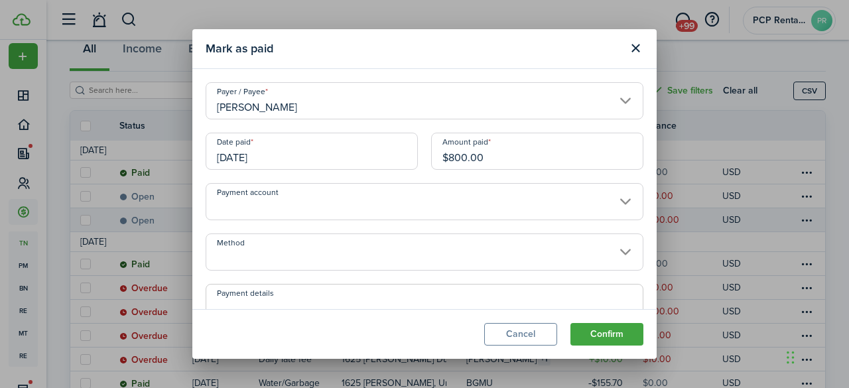
click at [281, 152] on input "[DATE]" at bounding box center [312, 151] width 212 height 37
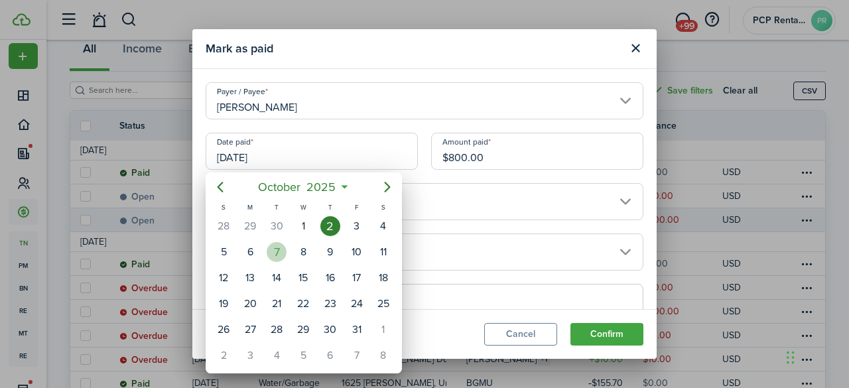
click at [271, 249] on div "7" at bounding box center [277, 252] width 20 height 20
type input "[DATE]"
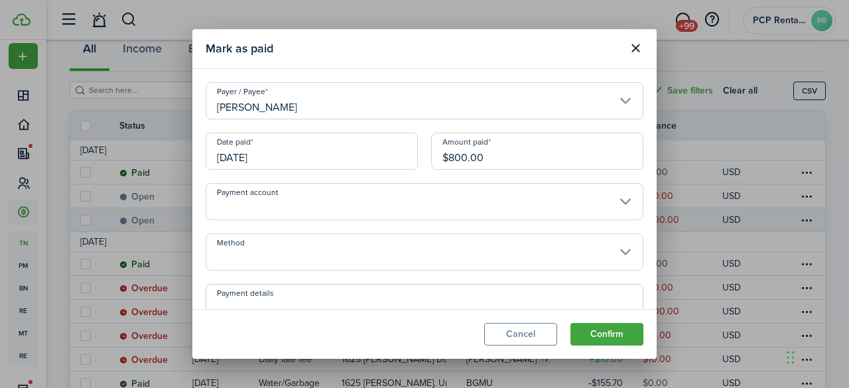
click at [450, 157] on input "$800.00" at bounding box center [537, 151] width 212 height 37
click at [258, 261] on input "Method" at bounding box center [425, 252] width 438 height 37
type input "$400.00"
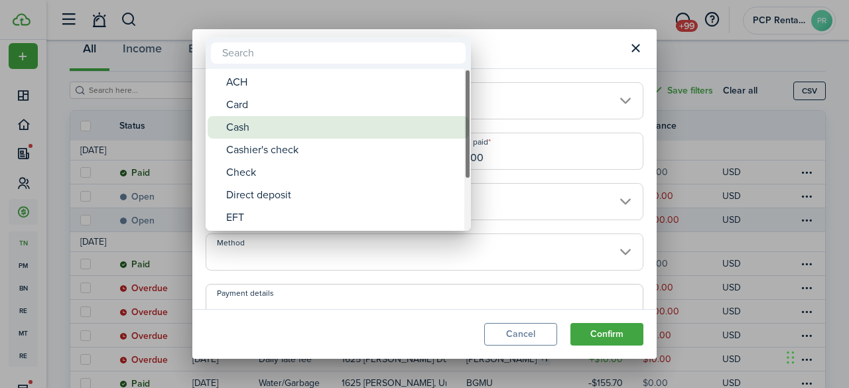
click at [255, 126] on div "Cash" at bounding box center [343, 127] width 235 height 23
type input "Cash"
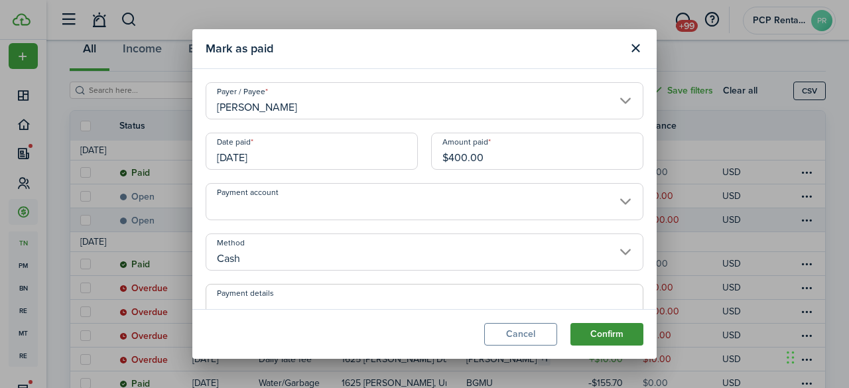
click at [605, 332] on button "Confirm" at bounding box center [607, 334] width 73 height 23
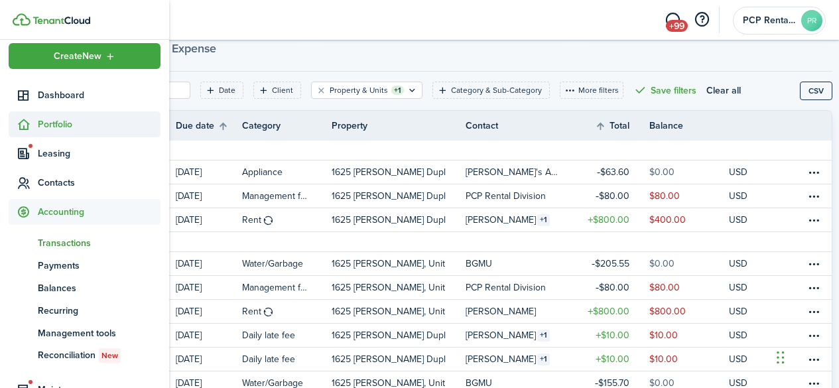
click at [69, 127] on span "Portfolio" at bounding box center [99, 124] width 123 height 14
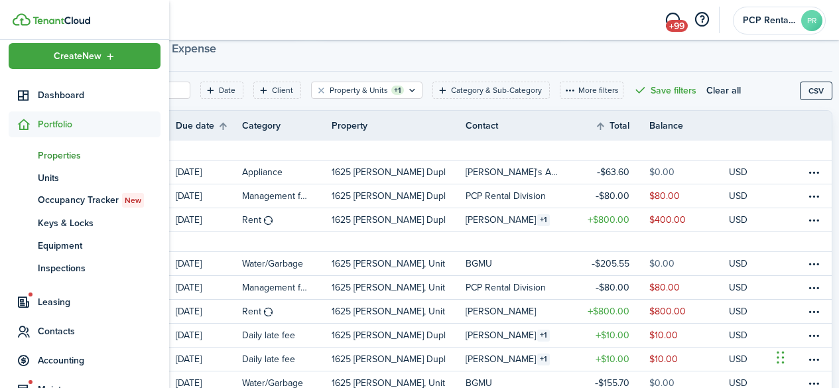
click at [59, 155] on span "Properties" at bounding box center [99, 156] width 123 height 14
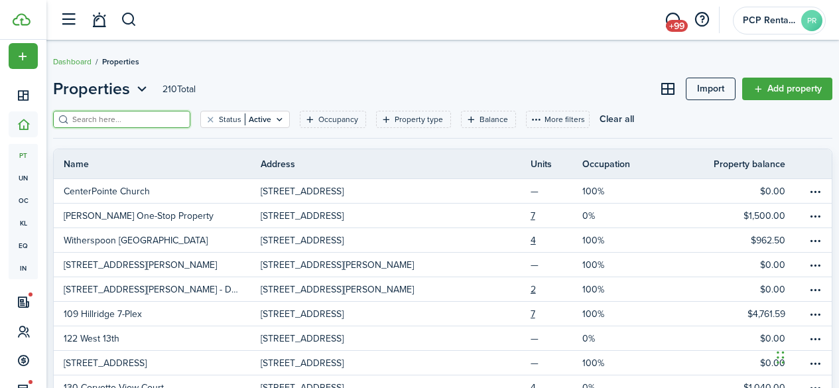
click at [105, 118] on input "search" at bounding box center [127, 119] width 117 height 13
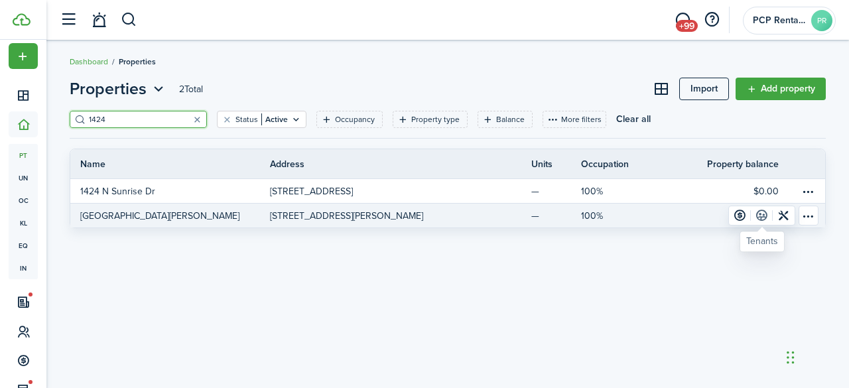
type input "1424"
click at [761, 215] on link at bounding box center [762, 215] width 22 height 19
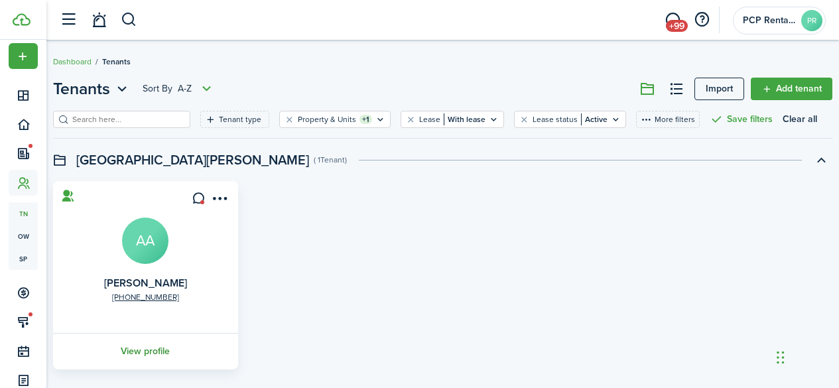
click at [149, 349] on link "View profile" at bounding box center [145, 351] width 189 height 36
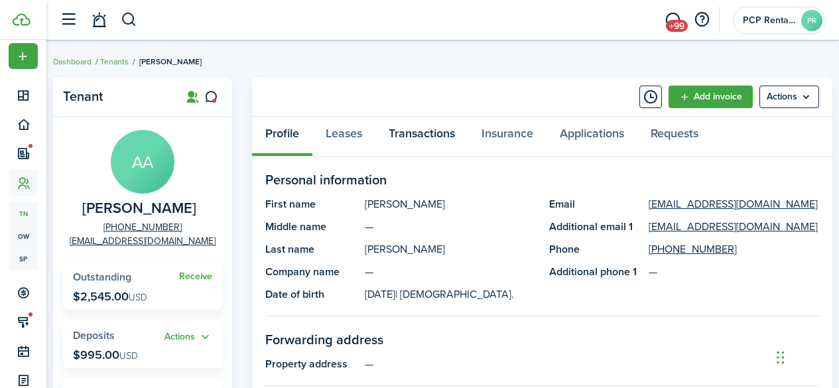
click at [412, 133] on link "Transactions" at bounding box center [422, 137] width 93 height 40
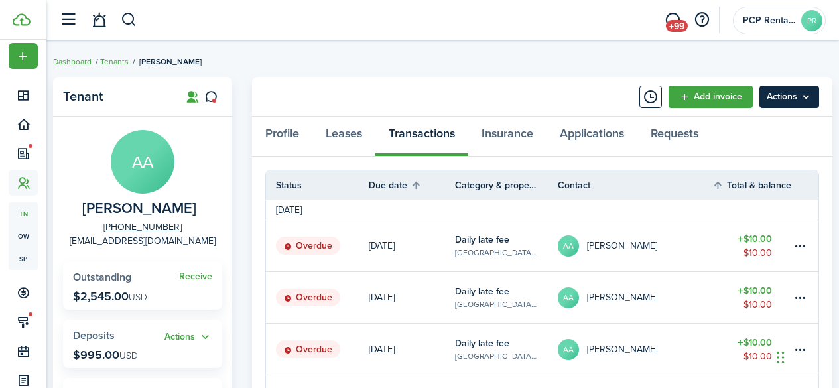
click at [796, 92] on menu-btn "Actions" at bounding box center [790, 97] width 60 height 23
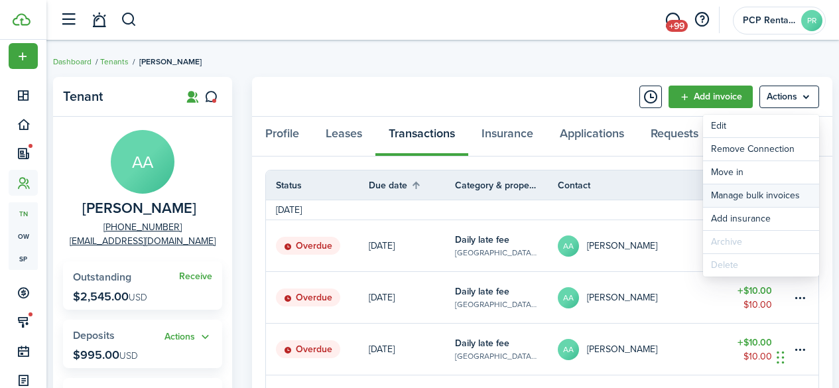
click at [748, 194] on link "Manage bulk invoices" at bounding box center [761, 195] width 116 height 23
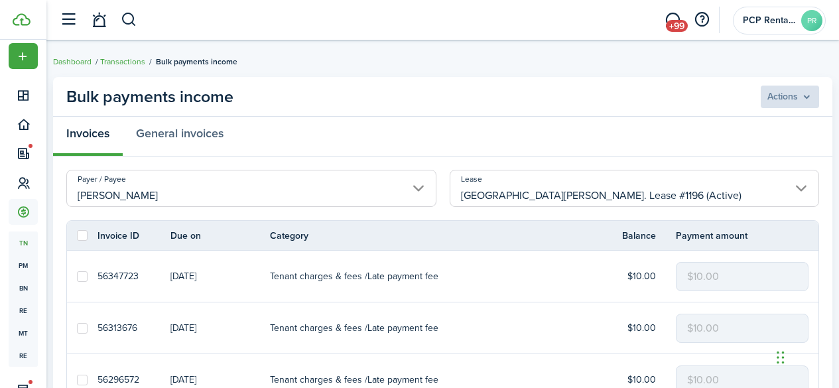
click at [80, 238] on label at bounding box center [82, 235] width 11 height 11
click at [77, 236] on input "checkbox" at bounding box center [76, 236] width 1 height 1
checkbox input "true"
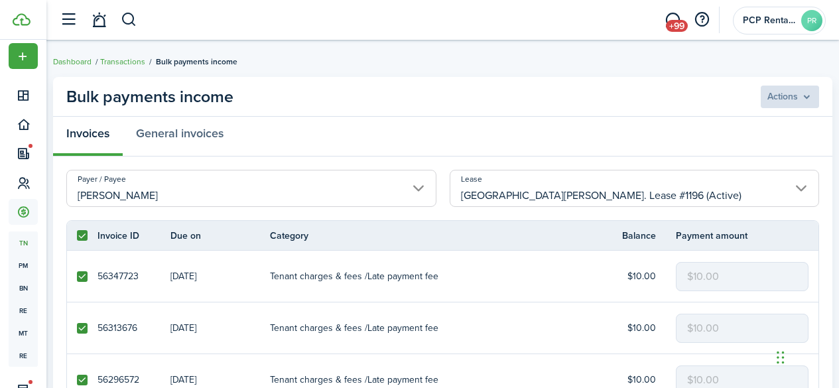
checkbox input "true"
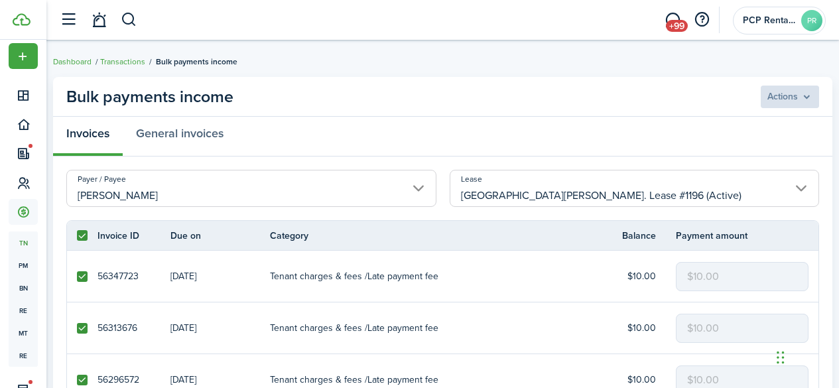
checkbox input "true"
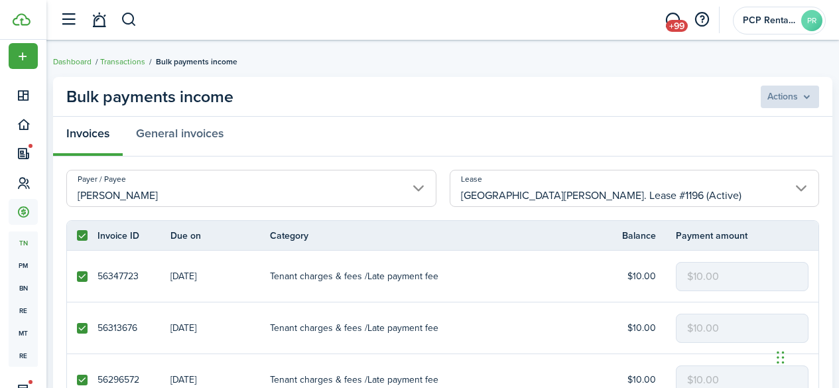
checkbox input "true"
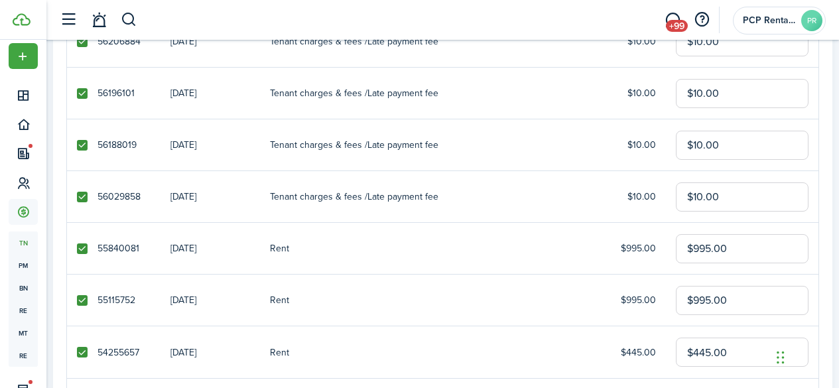
scroll to position [730, 0]
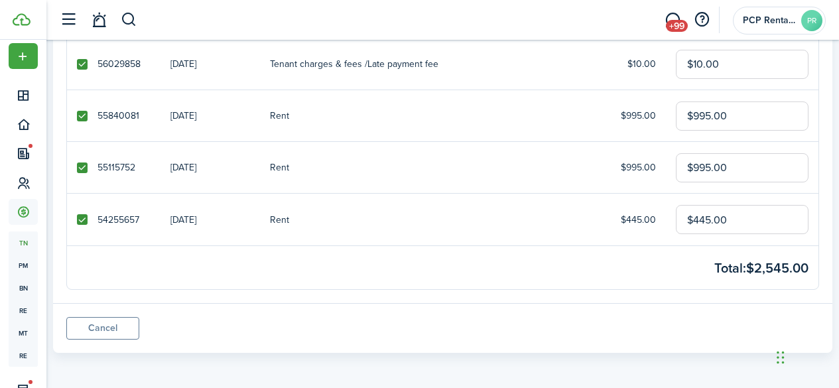
click at [81, 115] on label at bounding box center [82, 116] width 11 height 11
click at [77, 115] on input "checkbox" at bounding box center [76, 115] width 1 height 1
checkbox input "false"
click at [80, 165] on label at bounding box center [82, 168] width 11 height 11
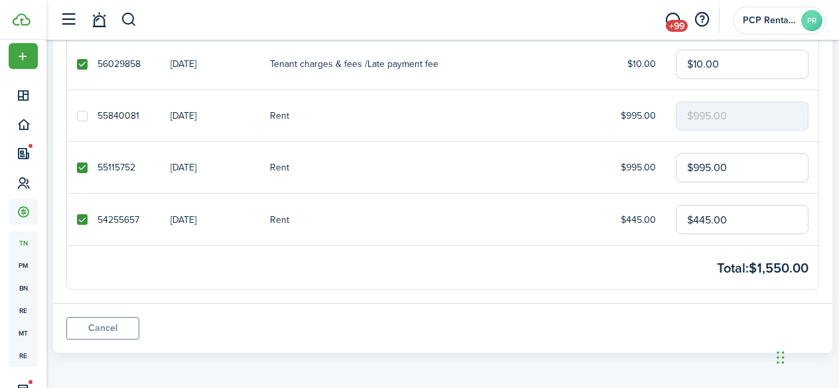
click at [77, 167] on input "checkbox" at bounding box center [76, 167] width 1 height 1
checkbox input "false"
click at [81, 217] on label at bounding box center [82, 219] width 11 height 11
click at [77, 220] on input "checkbox" at bounding box center [76, 220] width 1 height 1
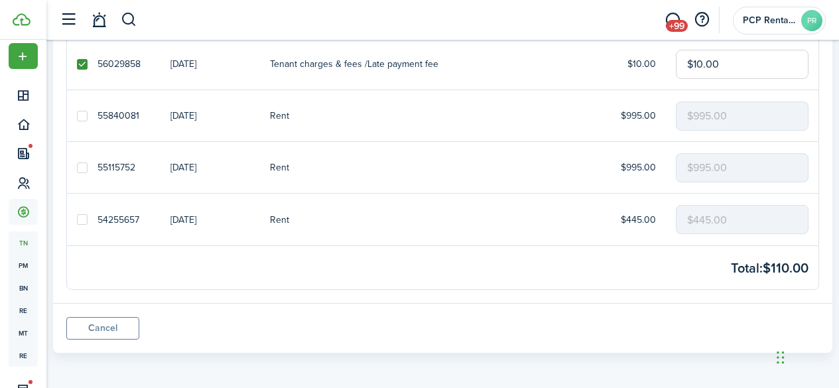
click at [78, 217] on label at bounding box center [82, 219] width 11 height 11
click at [77, 220] on input "checkbox" at bounding box center [76, 220] width 1 height 1
checkbox input "true"
drag, startPoint x: 759, startPoint y: 218, endPoint x: 588, endPoint y: 219, distance: 171.2
click at [588, 219] on tr "54255657 [DATE] Rent $445.00 $445.00" at bounding box center [443, 220] width 752 height 52
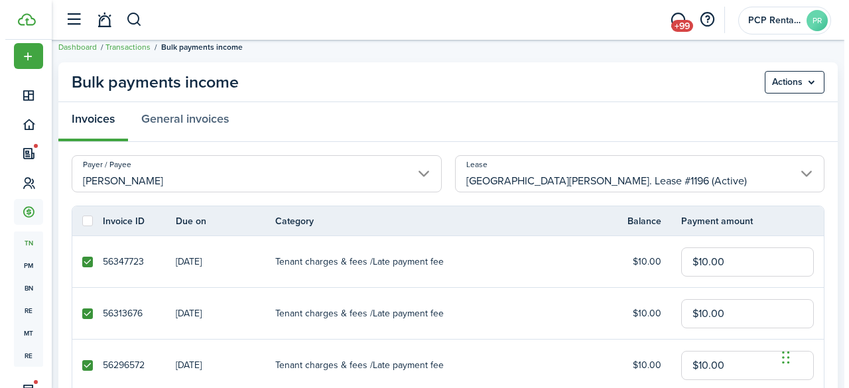
scroll to position [0, 0]
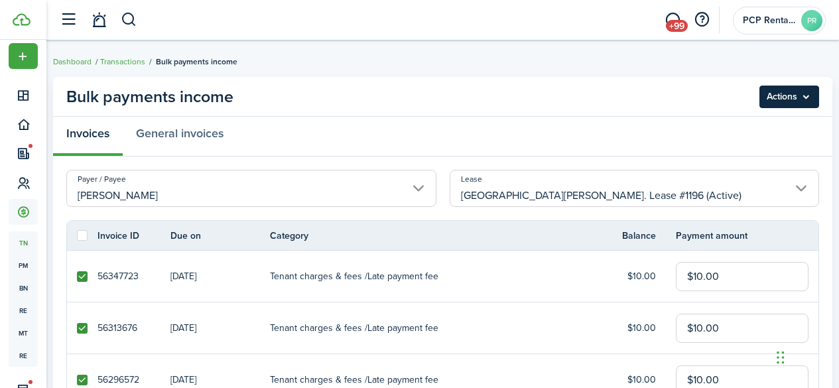
type input "$190.00"
click at [774, 100] on menu-btn "Actions" at bounding box center [790, 97] width 60 height 23
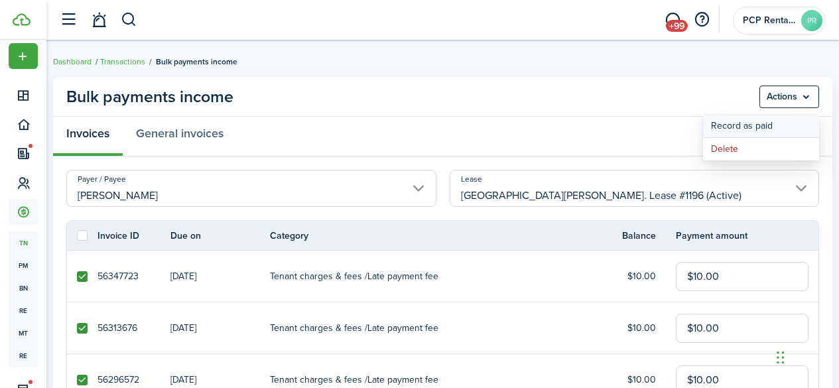
click at [715, 128] on button "Record as paid" at bounding box center [761, 126] width 116 height 23
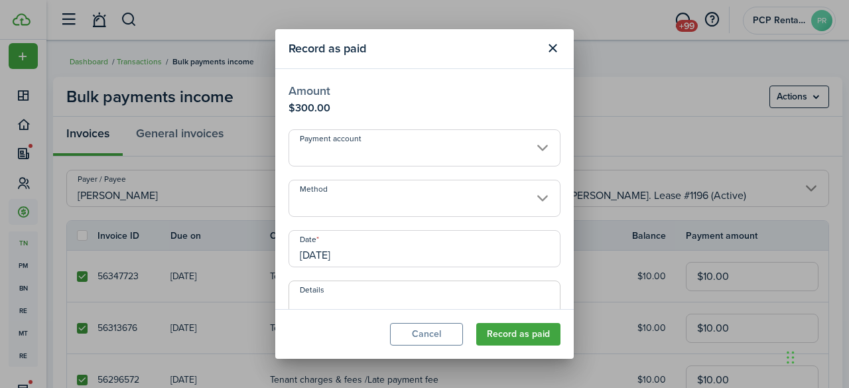
click at [326, 198] on input "Method" at bounding box center [425, 198] width 272 height 37
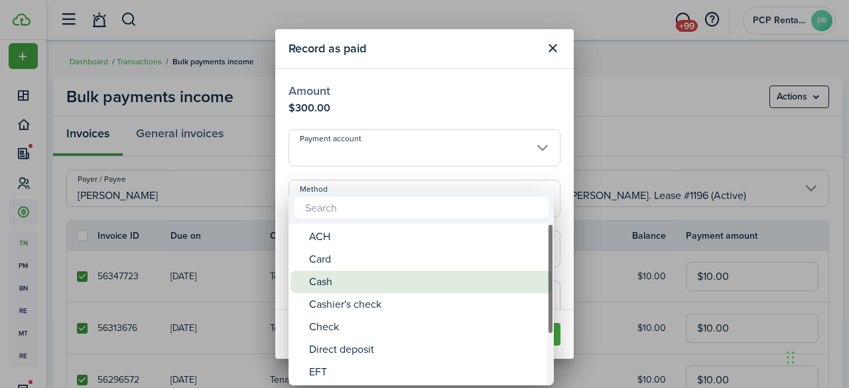
click at [314, 274] on div "Cash" at bounding box center [426, 282] width 235 height 23
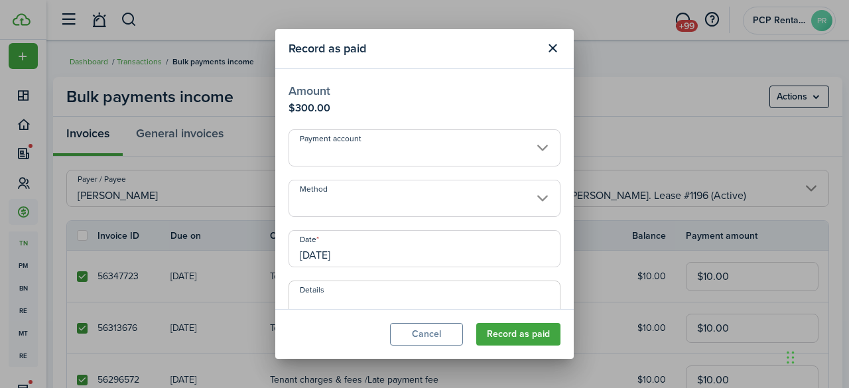
type input "Cash"
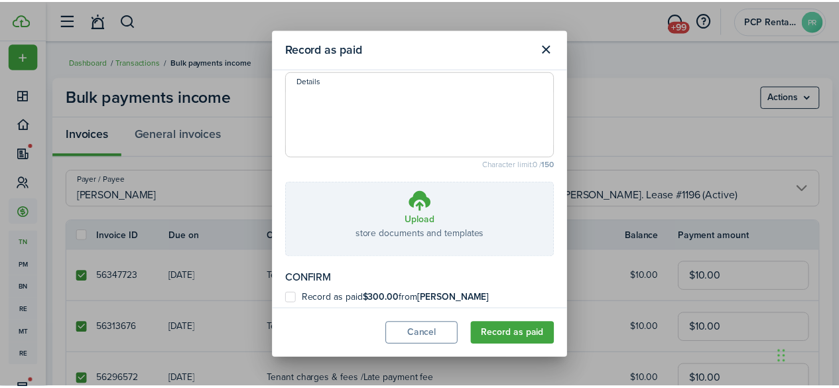
scroll to position [218, 0]
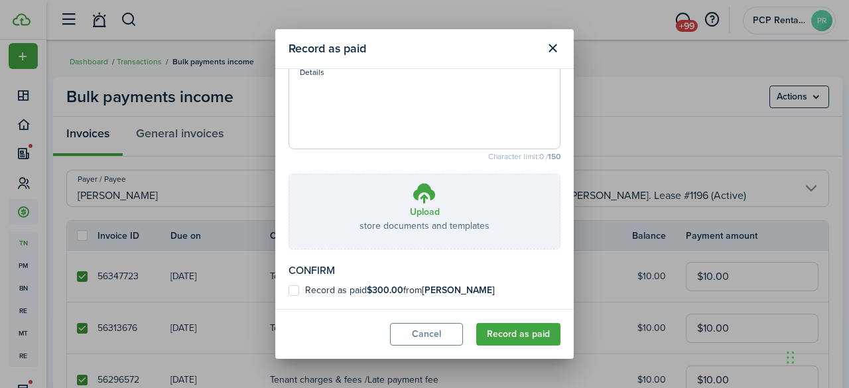
click at [290, 294] on label "Record as paid $300.00 from [PERSON_NAME]" at bounding box center [392, 290] width 206 height 11
checkbox input "true"
click at [516, 336] on button "Record as paid" at bounding box center [518, 334] width 84 height 23
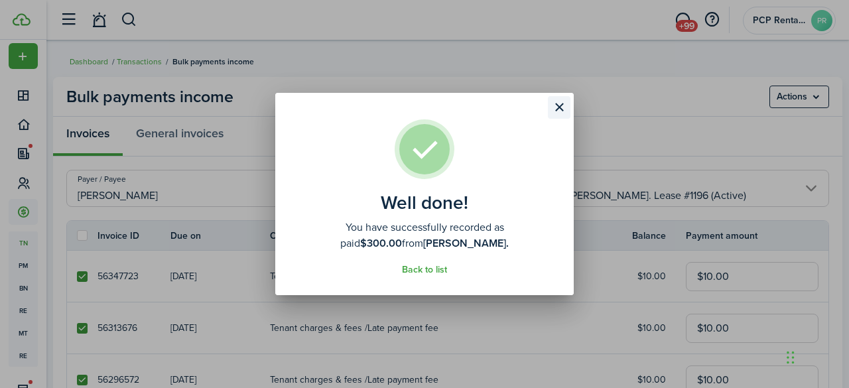
click at [556, 109] on button "Close modal" at bounding box center [559, 107] width 23 height 23
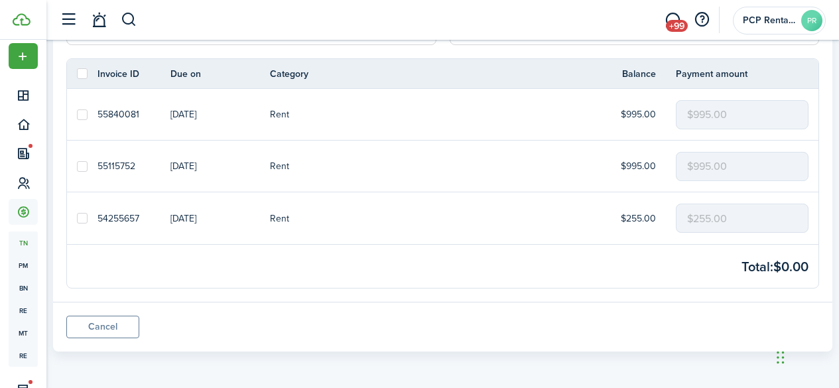
scroll to position [0, 0]
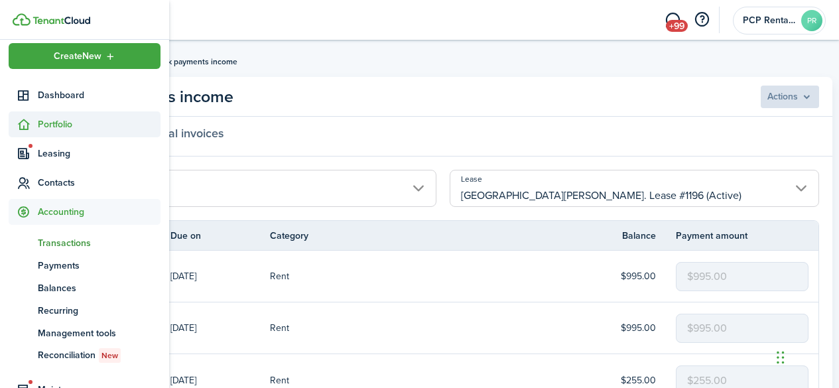
click at [58, 128] on span "Portfolio" at bounding box center [99, 124] width 123 height 14
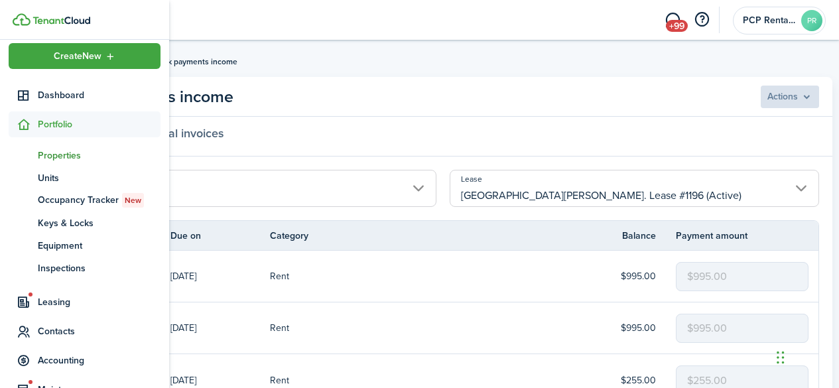
click at [72, 155] on span "Properties" at bounding box center [99, 156] width 123 height 14
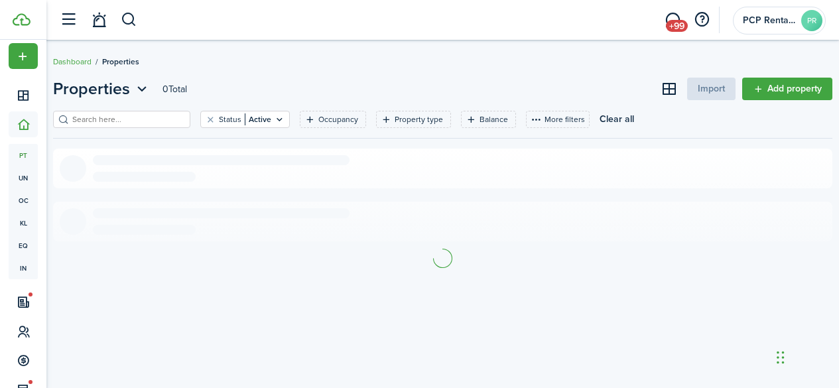
click at [167, 119] on input "search" at bounding box center [127, 119] width 117 height 13
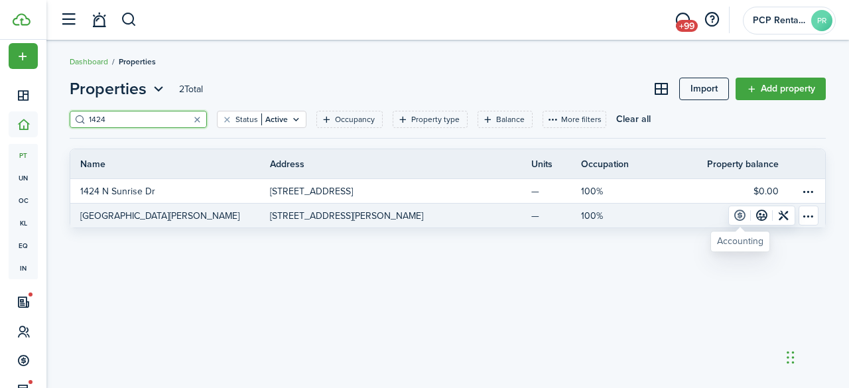
type input "1424"
click at [742, 216] on link at bounding box center [740, 215] width 22 height 19
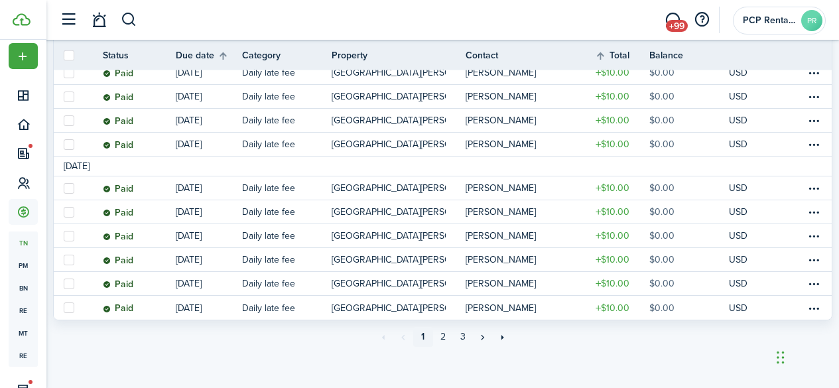
scroll to position [1229, 0]
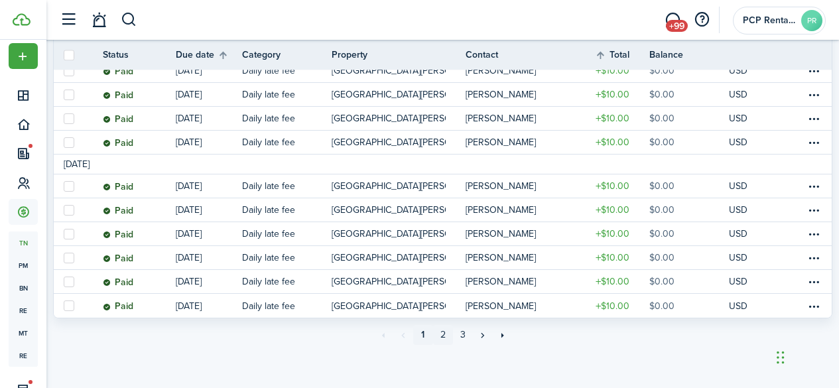
click at [439, 334] on link "2" at bounding box center [443, 335] width 20 height 20
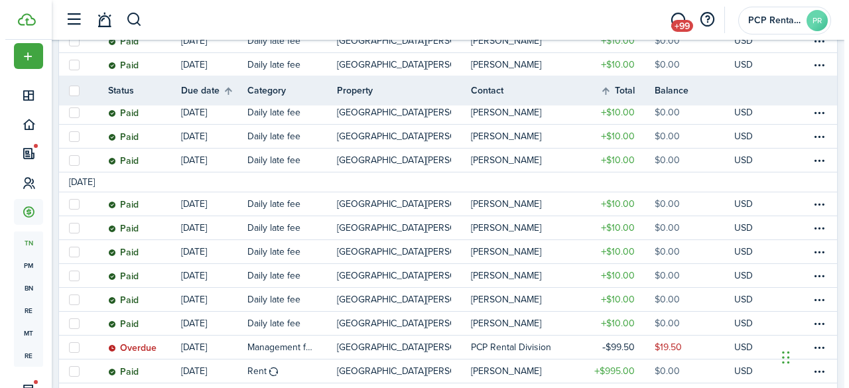
scroll to position [995, 0]
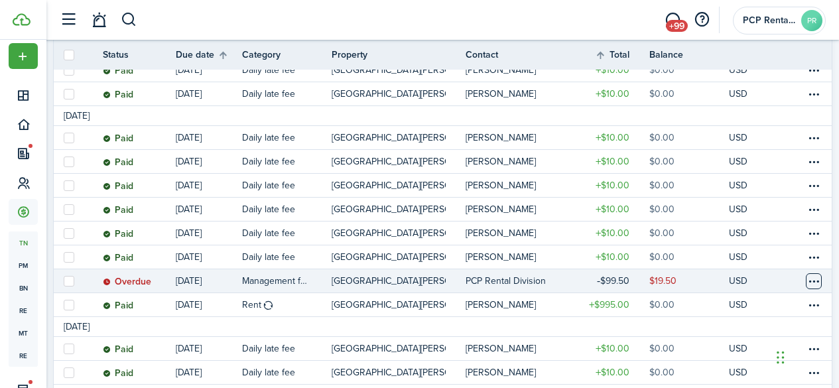
click at [809, 278] on table-menu-btn-icon at bounding box center [814, 281] width 16 height 16
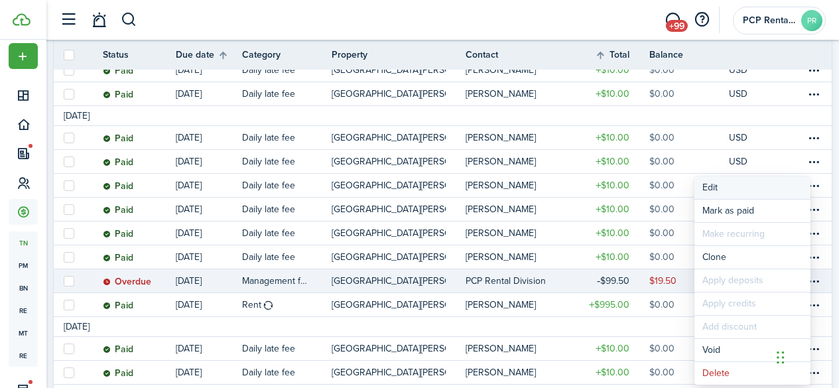
click at [716, 193] on button "Edit" at bounding box center [753, 187] width 116 height 23
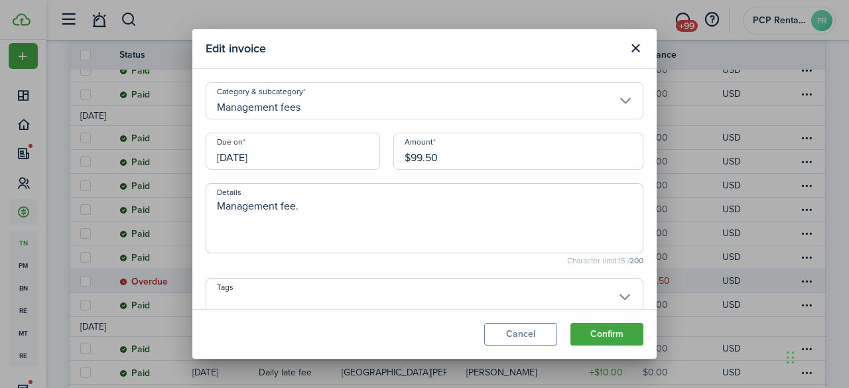
drag, startPoint x: 443, startPoint y: 157, endPoint x: 243, endPoint y: 140, distance: 201.1
click at [241, 147] on div "Due on [DATE] Amount $99.50" at bounding box center [424, 158] width 451 height 50
type input "$110.00"
click at [594, 326] on button "Confirm" at bounding box center [607, 334] width 73 height 23
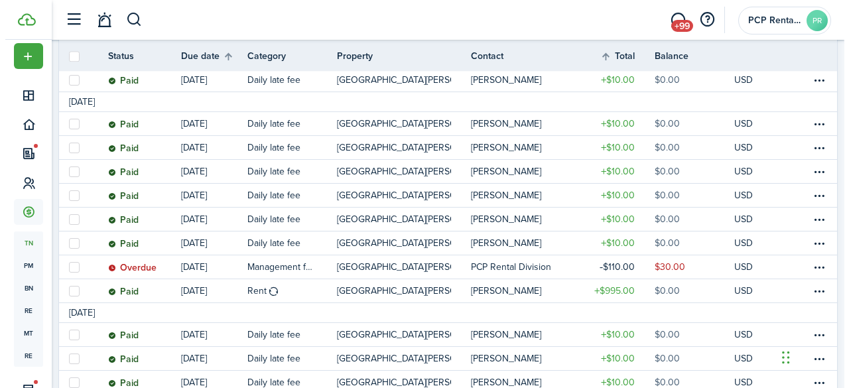
scroll to position [1010, 0]
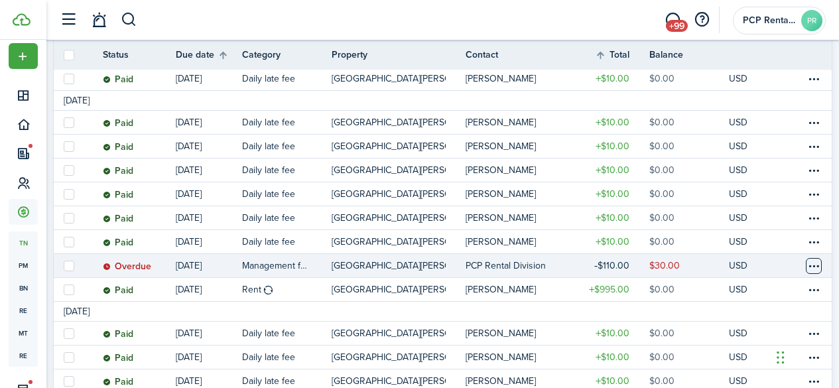
click at [806, 263] on table-menu-btn-icon at bounding box center [814, 266] width 16 height 16
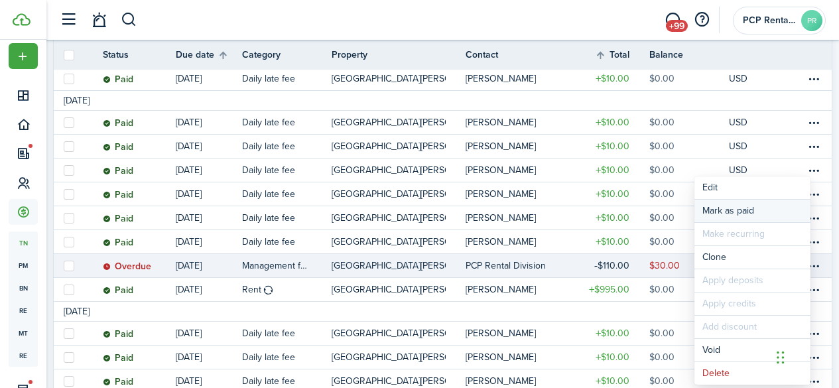
click at [728, 214] on link "Mark as paid" at bounding box center [753, 211] width 116 height 23
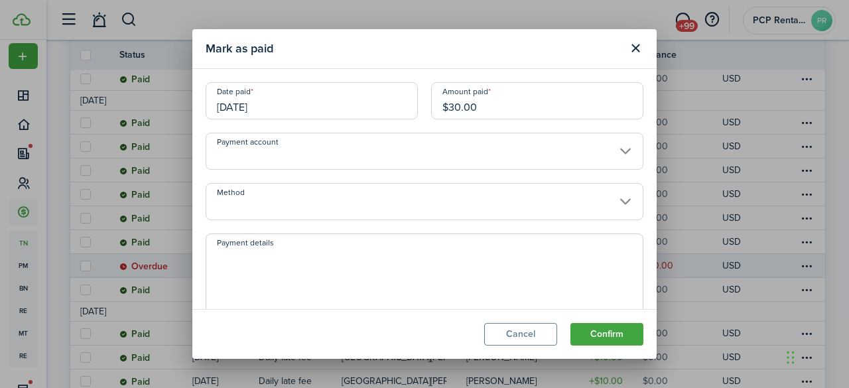
click at [288, 104] on input "[DATE]" at bounding box center [312, 100] width 212 height 37
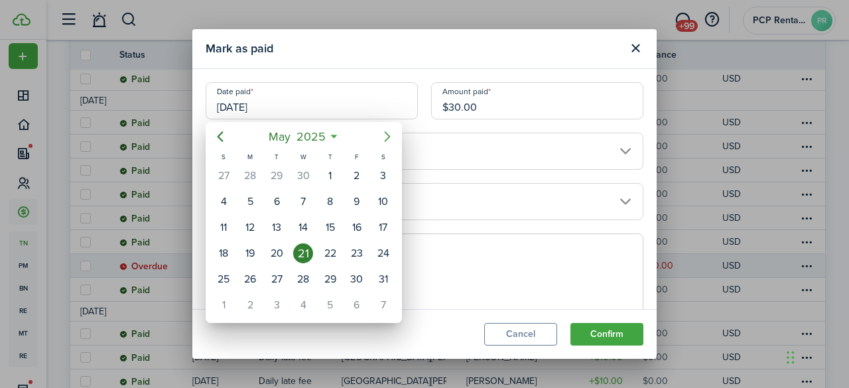
click at [386, 136] on icon "Next page" at bounding box center [388, 137] width 16 height 16
click at [274, 300] on div "7" at bounding box center [277, 305] width 20 height 20
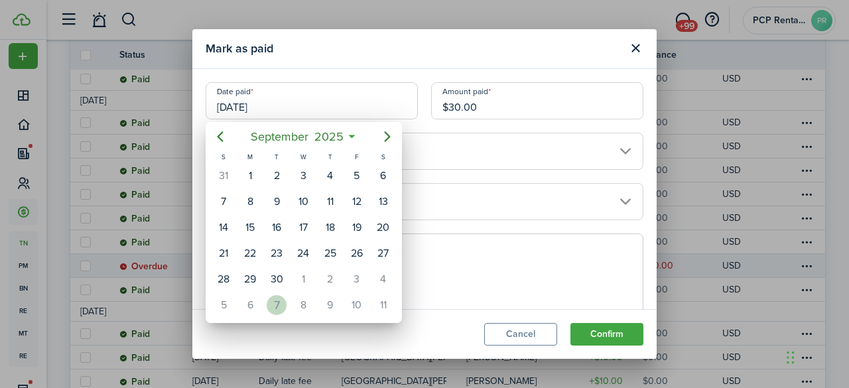
type input "[DATE]"
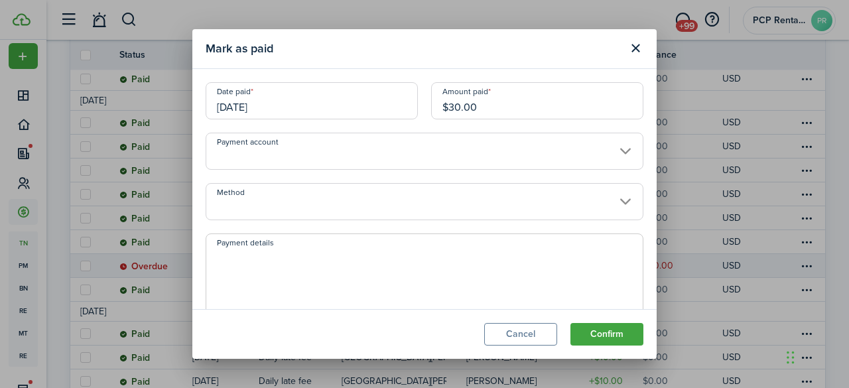
scroll to position [0, 0]
click at [587, 335] on button "Confirm" at bounding box center [607, 334] width 73 height 23
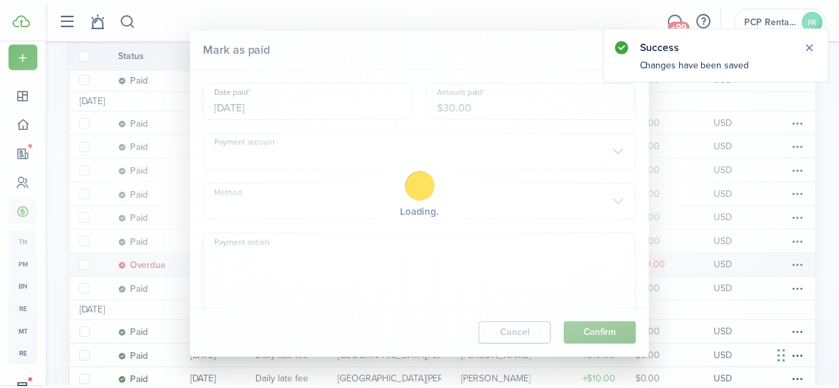
scroll to position [148, 0]
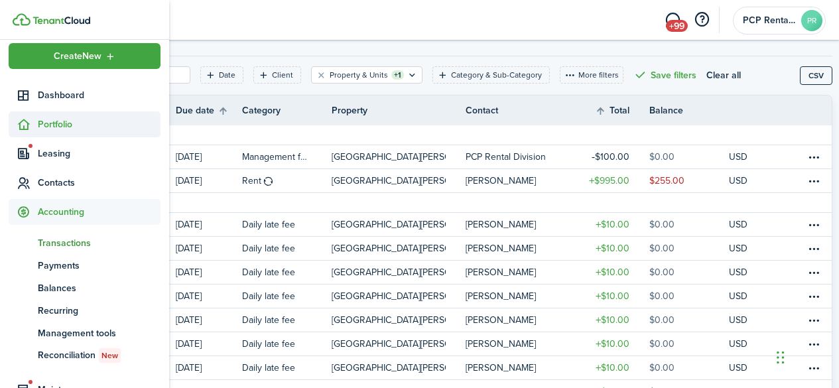
click at [42, 129] on span "Portfolio" at bounding box center [99, 124] width 123 height 14
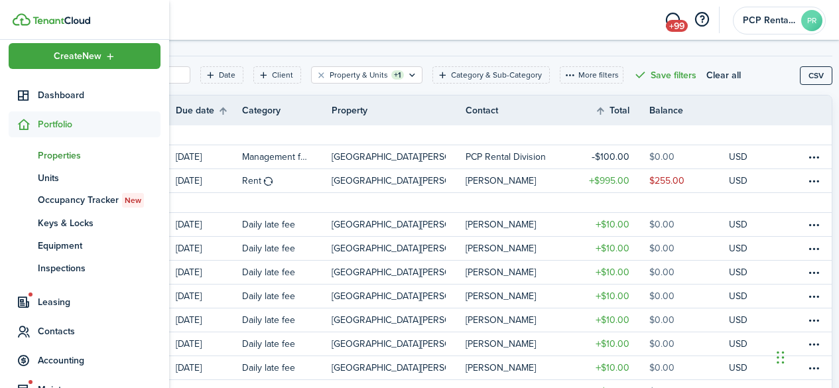
click at [43, 154] on span "Properties" at bounding box center [99, 156] width 123 height 14
